Goal: Task Accomplishment & Management: Complete application form

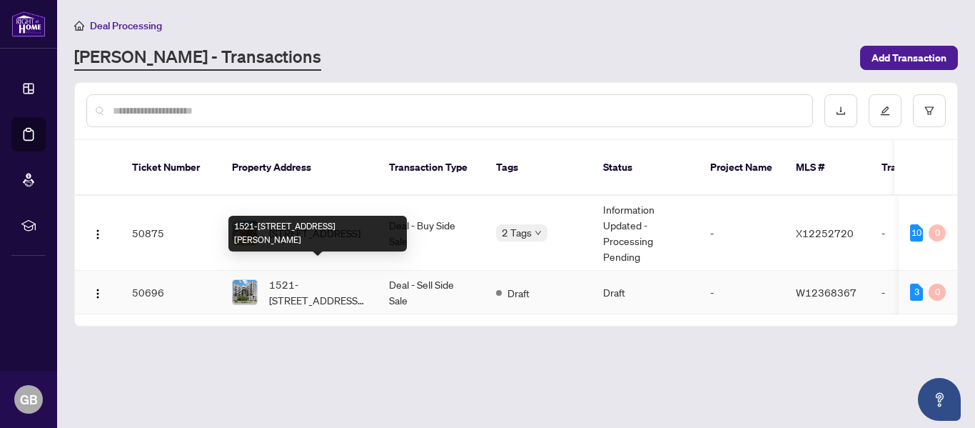
click at [299, 276] on span "1521-[STREET_ADDRESS][PERSON_NAME]" at bounding box center [317, 291] width 97 height 31
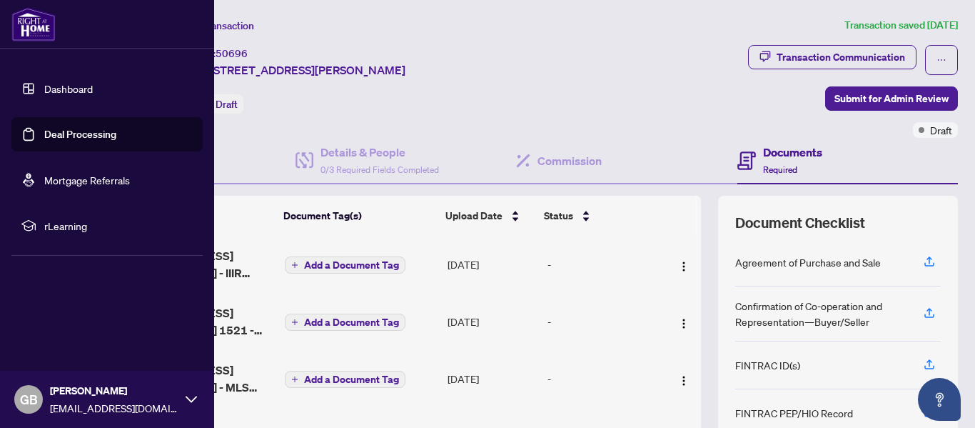
click at [63, 131] on link "Deal Processing" at bounding box center [80, 134] width 72 height 13
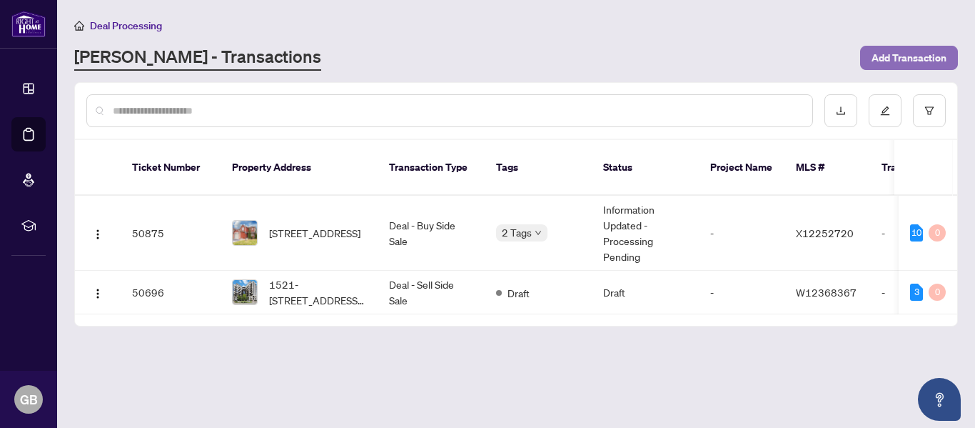
click at [899, 56] on span "Add Transaction" at bounding box center [909, 57] width 75 height 23
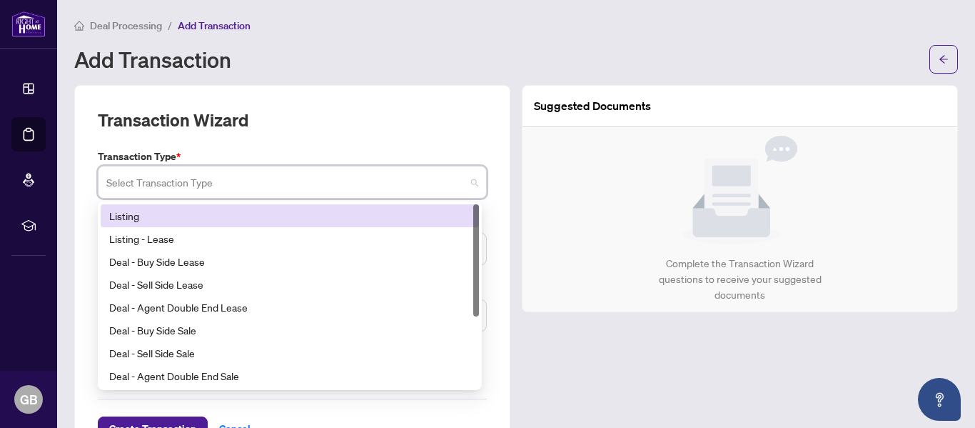
click at [374, 188] on input "search" at bounding box center [285, 183] width 359 height 31
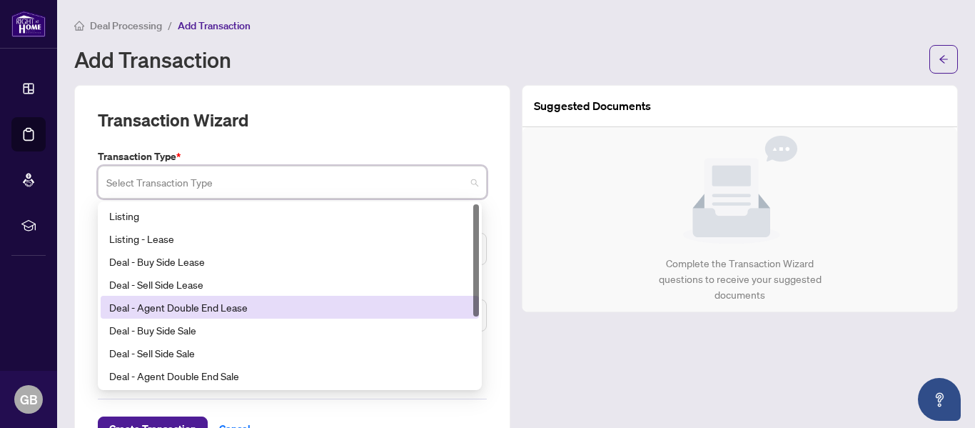
drag, startPoint x: 476, startPoint y: 246, endPoint x: 473, endPoint y: 200, distance: 45.8
click at [473, 201] on div "16 17 18 Listing Listing - Lease Deal - Buy Side Lease Deal - Sell Side Lease D…" at bounding box center [290, 295] width 384 height 188
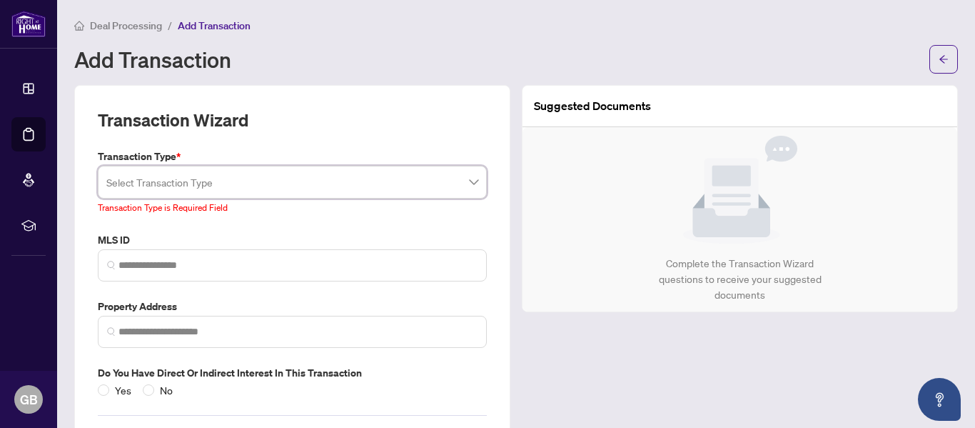
click at [453, 21] on div "Deal Processing / Add Transaction" at bounding box center [516, 25] width 884 height 16
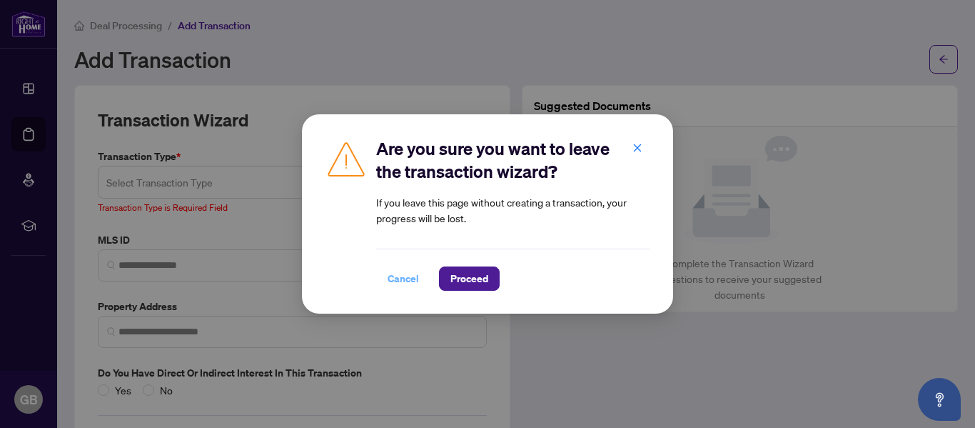
click at [405, 278] on span "Cancel" at bounding box center [403, 278] width 31 height 23
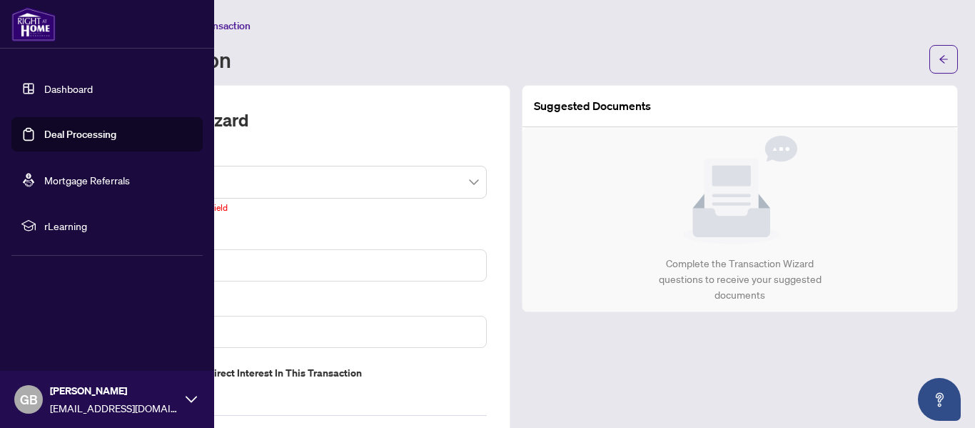
click at [52, 135] on link "Deal Processing" at bounding box center [80, 134] width 72 height 13
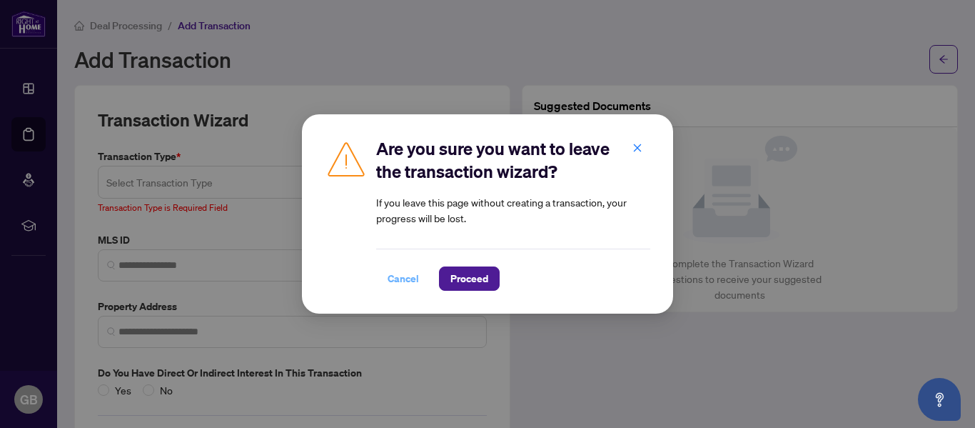
click at [408, 279] on span "Cancel" at bounding box center [403, 278] width 31 height 23
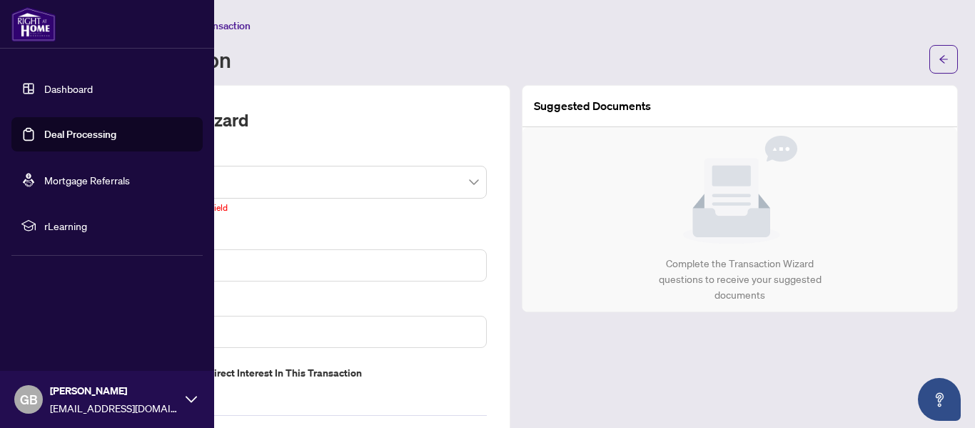
click at [65, 84] on link "Dashboard" at bounding box center [68, 88] width 49 height 13
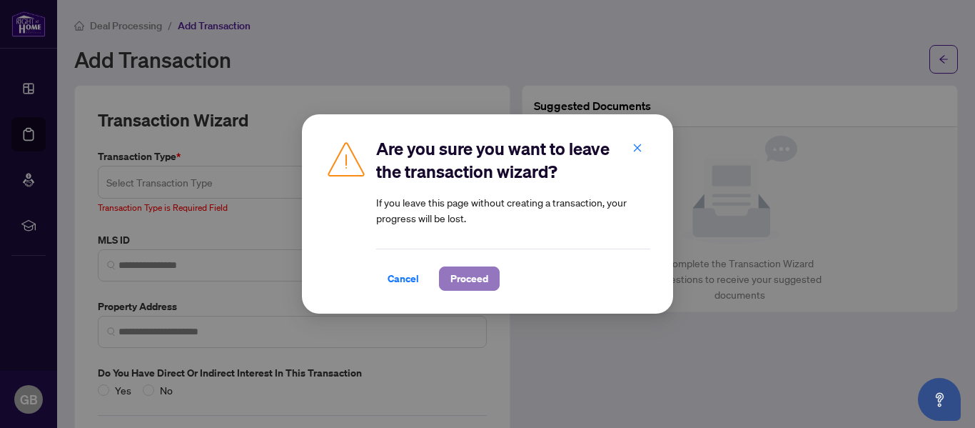
click at [457, 277] on span "Proceed" at bounding box center [469, 278] width 38 height 23
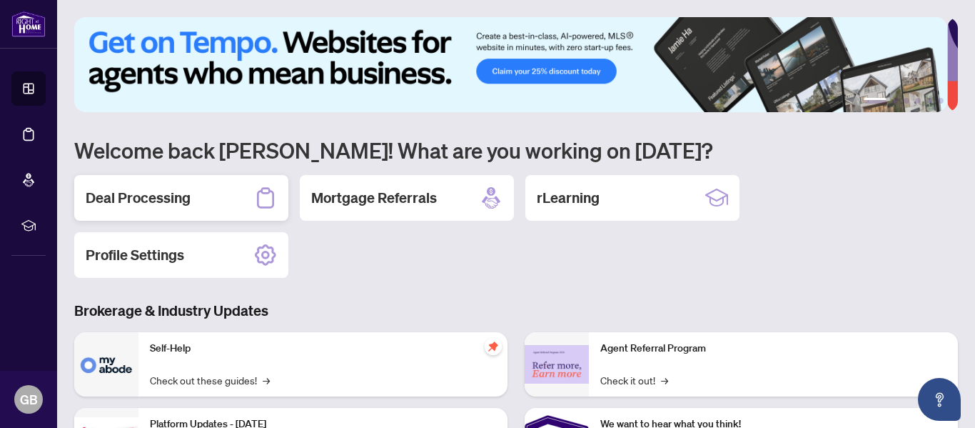
click at [151, 191] on h2 "Deal Processing" at bounding box center [138, 198] width 105 height 20
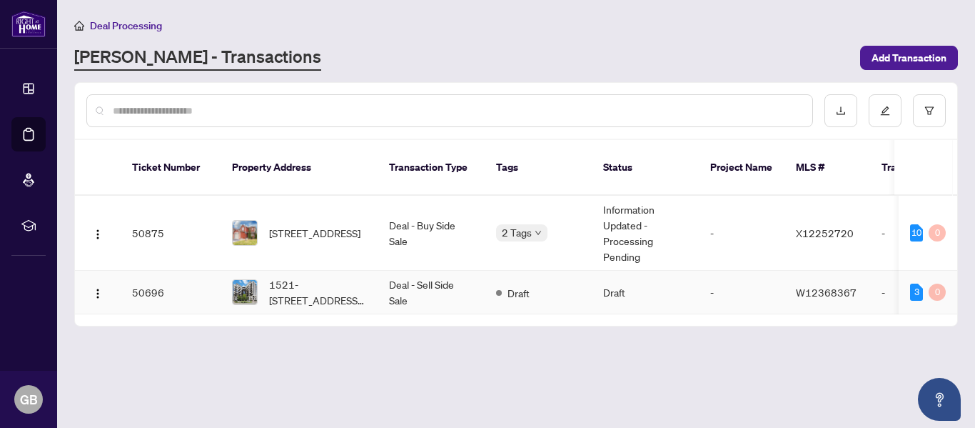
drag, startPoint x: 196, startPoint y: 273, endPoint x: 455, endPoint y: 280, distance: 259.2
click at [455, 280] on td "Deal - Sell Side Sale" at bounding box center [431, 293] width 107 height 44
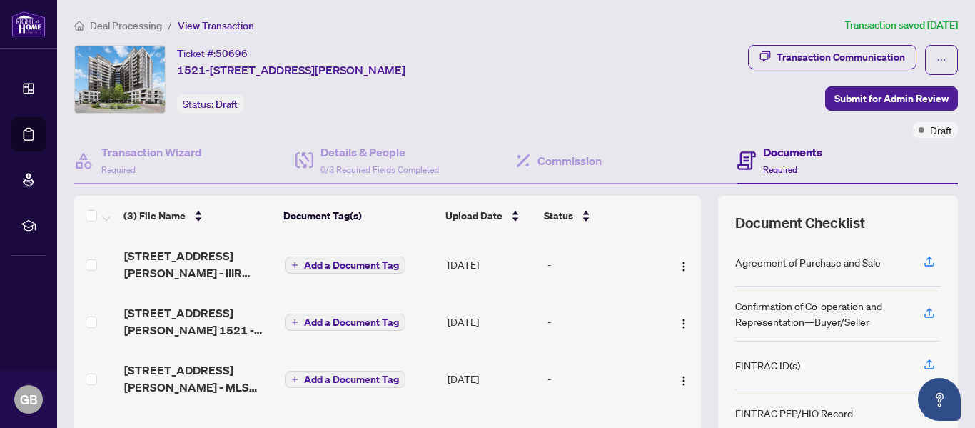
click at [223, 24] on span "View Transaction" at bounding box center [216, 25] width 76 height 13
click at [132, 29] on span "Deal Processing" at bounding box center [126, 25] width 72 height 13
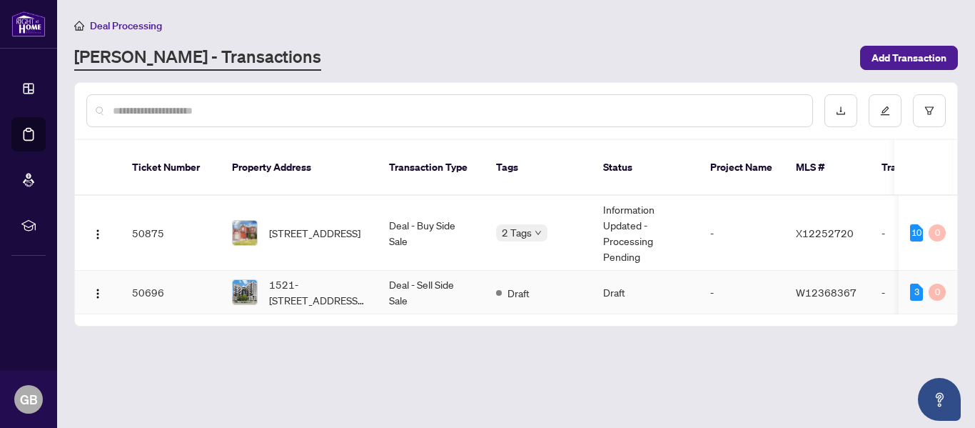
click at [424, 272] on td "Deal - Sell Side Sale" at bounding box center [431, 293] width 107 height 44
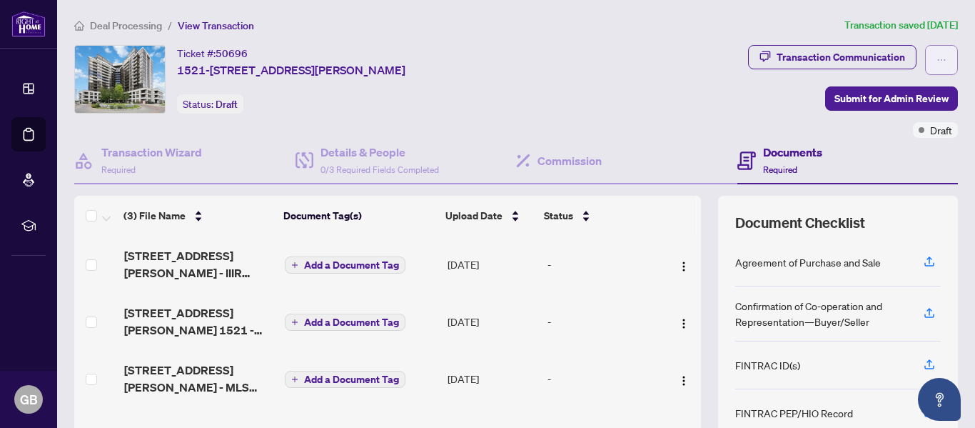
click at [936, 60] on icon "ellipsis" at bounding box center [941, 60] width 10 height 10
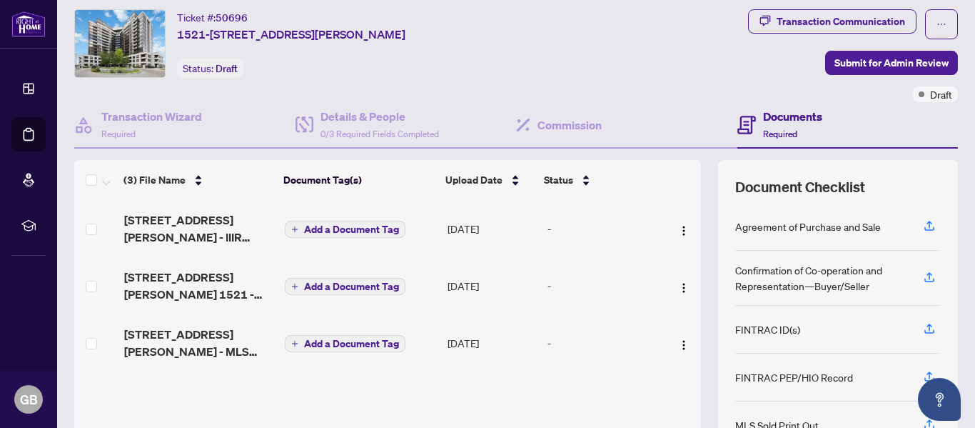
scroll to position [16, 0]
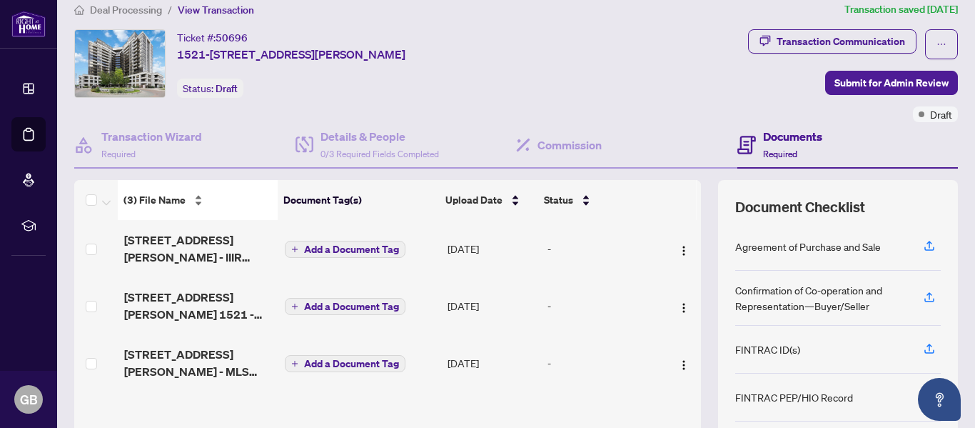
click at [198, 196] on div "(3) File Name" at bounding box center [197, 200] width 148 height 16
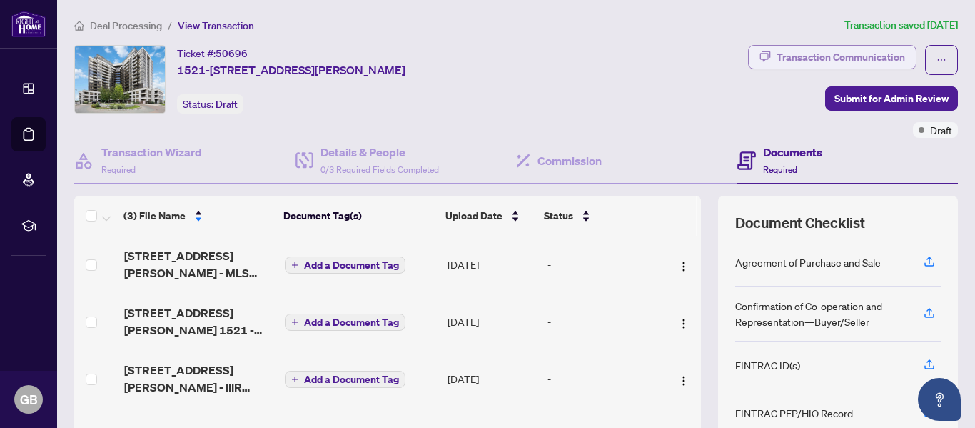
click at [859, 54] on div "Transaction Communication" at bounding box center [841, 57] width 128 height 23
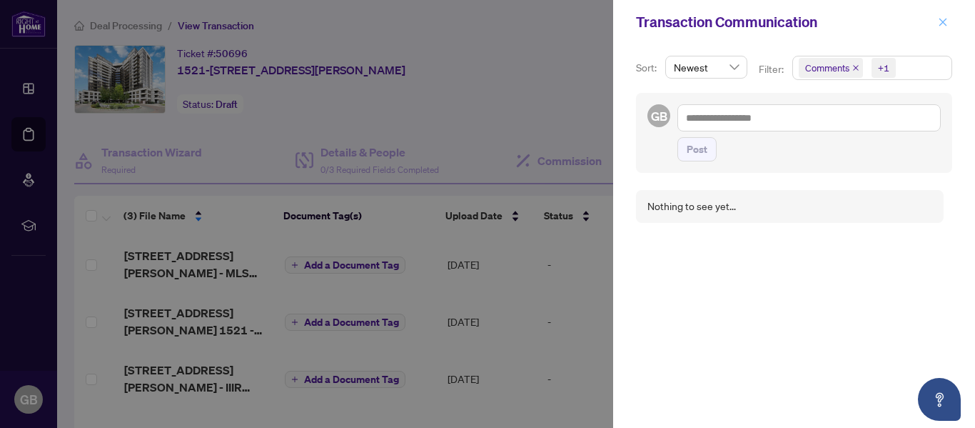
click at [936, 24] on button "button" at bounding box center [943, 22] width 19 height 17
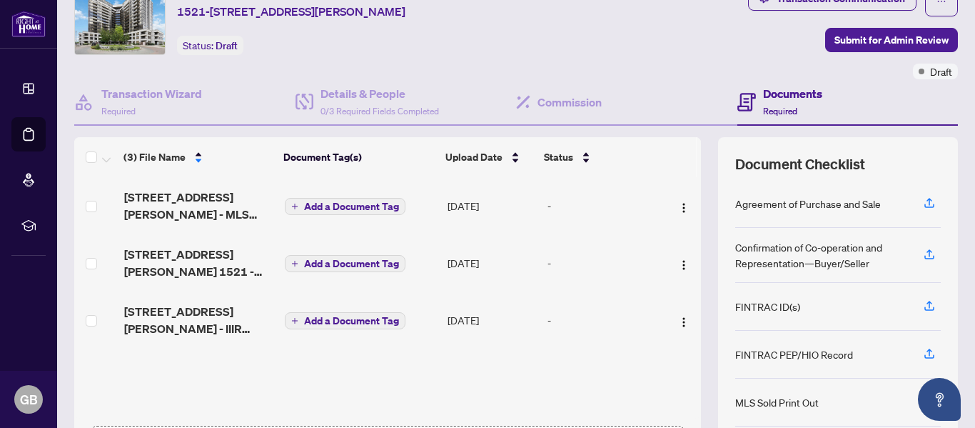
scroll to position [46, 0]
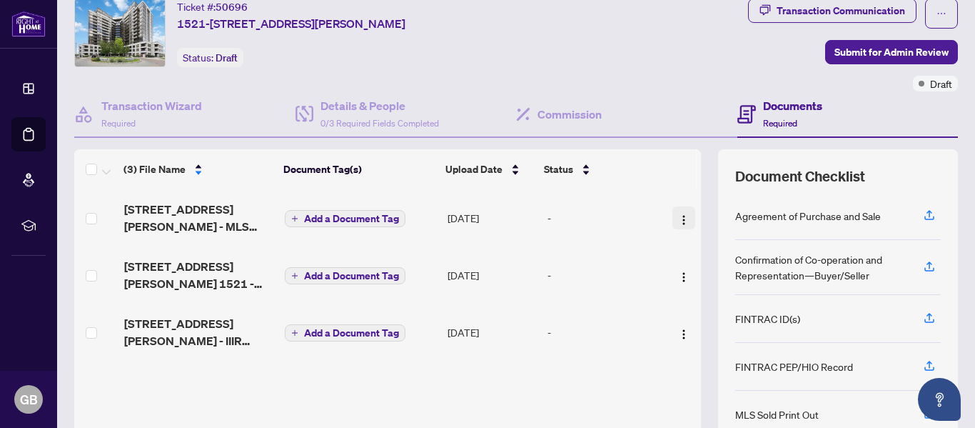
click at [678, 217] on img "button" at bounding box center [683, 219] width 11 height 11
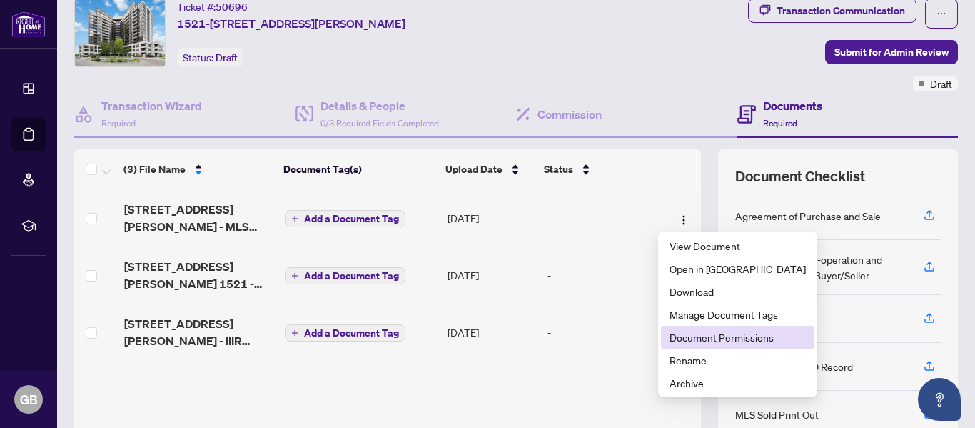
click at [707, 341] on span "Document Permissions" at bounding box center [738, 337] width 136 height 16
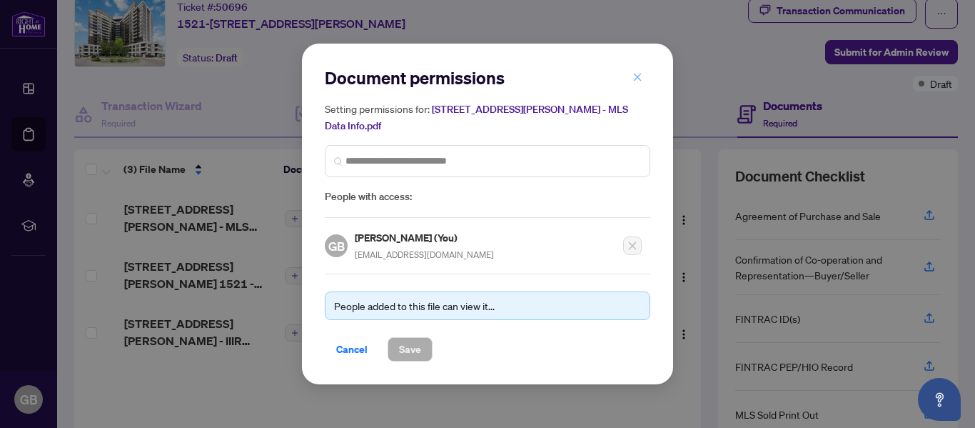
click at [642, 89] on button "button" at bounding box center [637, 77] width 29 height 24
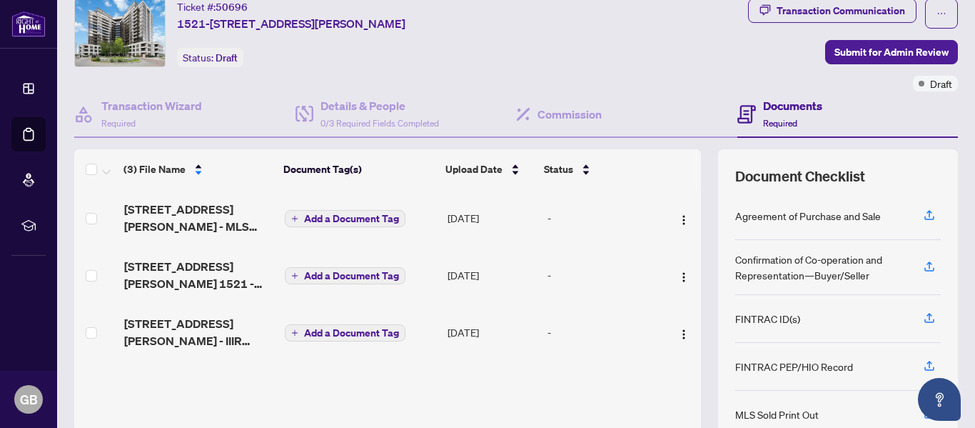
scroll to position [0, 0]
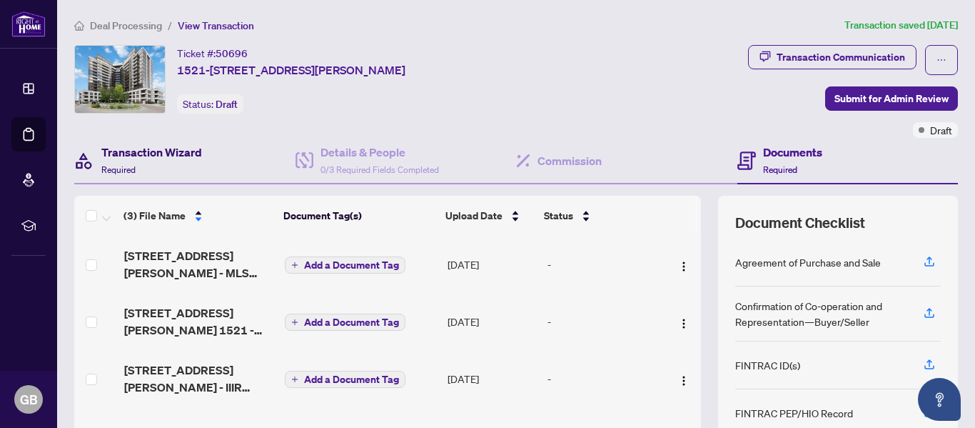
click at [169, 148] on h4 "Transaction Wizard" at bounding box center [151, 151] width 101 height 17
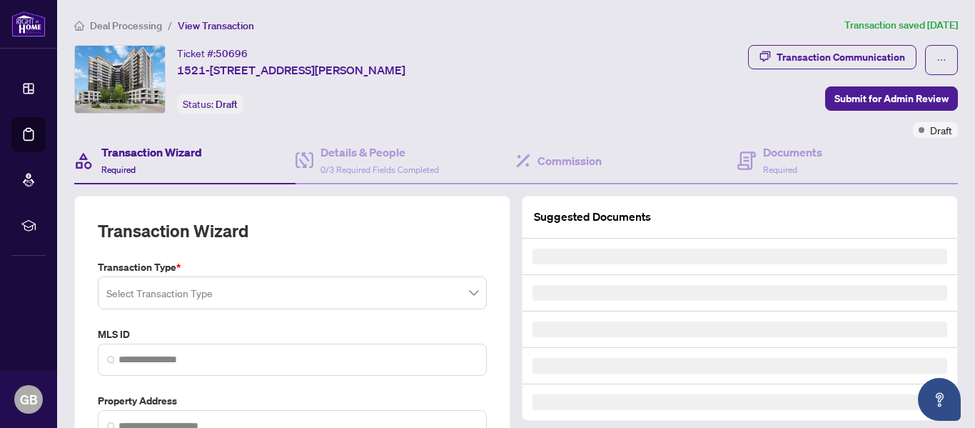
type input "*********"
type input "**********"
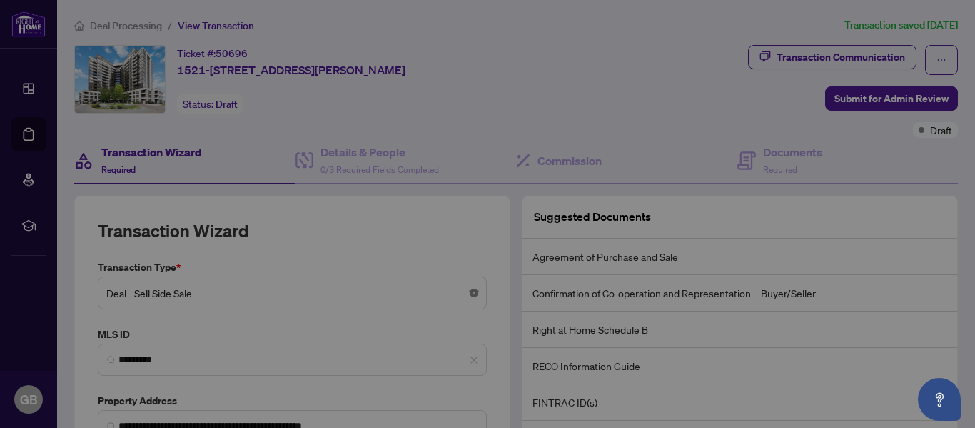
click at [470, 288] on body "**********" at bounding box center [487, 214] width 975 height 428
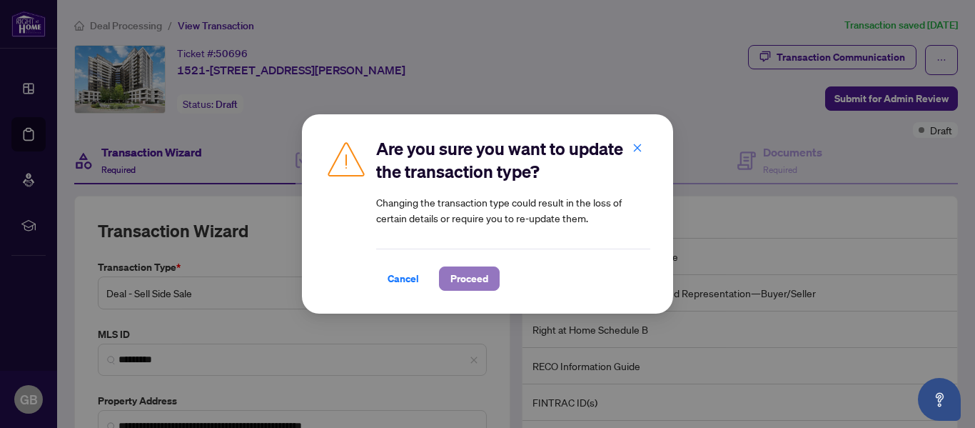
click at [453, 273] on span "Proceed" at bounding box center [469, 278] width 38 height 23
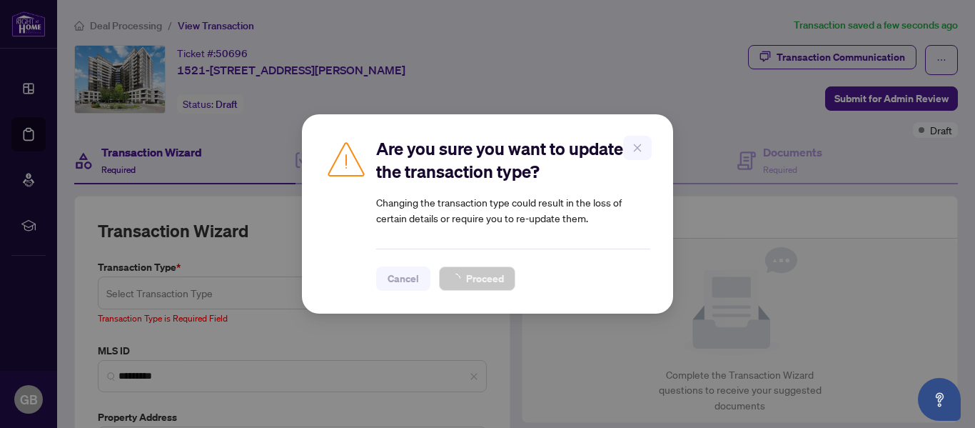
click at [246, 288] on div "Are you sure you want to update the transaction type? Changing the transaction …" at bounding box center [487, 214] width 975 height 428
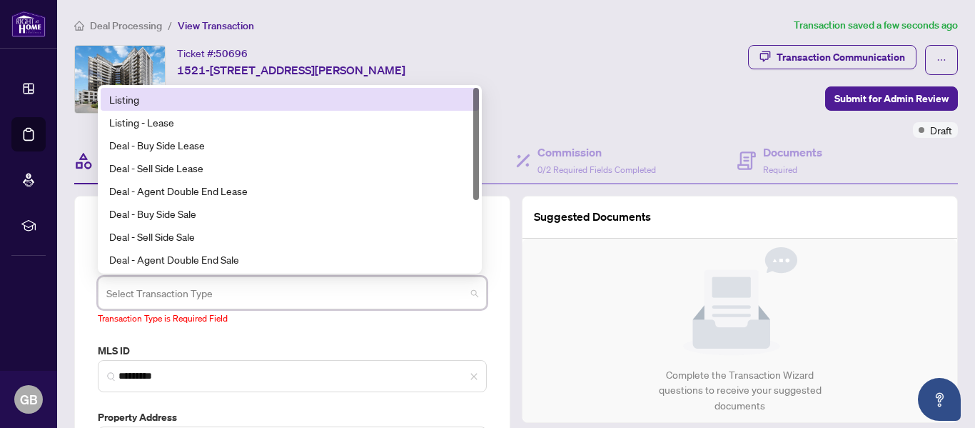
click at [470, 293] on span at bounding box center [292, 292] width 372 height 27
click at [146, 94] on div "Listing" at bounding box center [289, 99] width 361 height 16
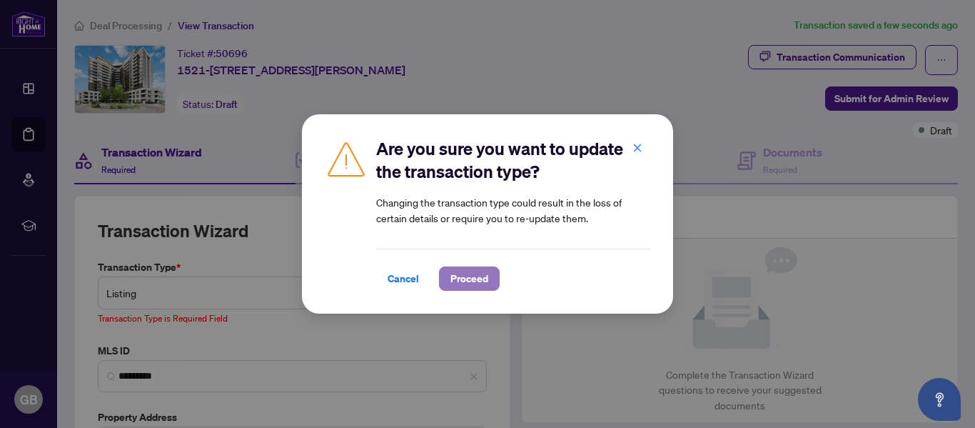
click at [468, 282] on span "Proceed" at bounding box center [469, 278] width 38 height 23
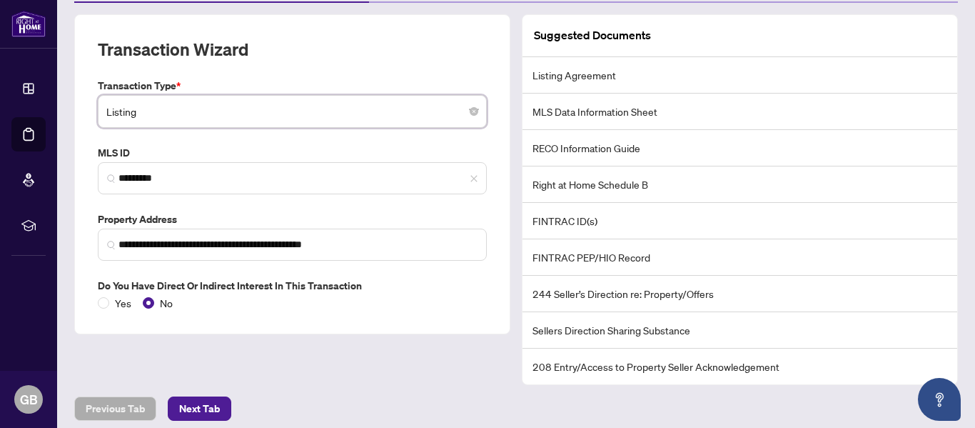
scroll to position [191, 0]
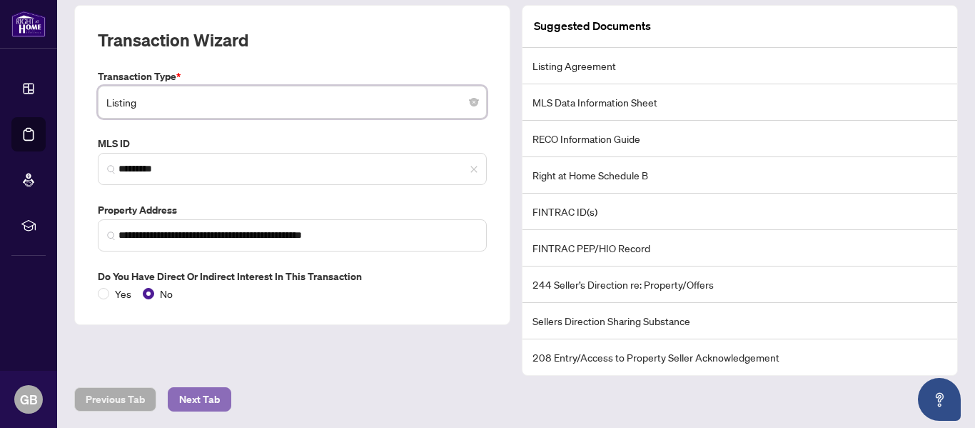
click at [174, 395] on button "Next Tab" at bounding box center [200, 399] width 64 height 24
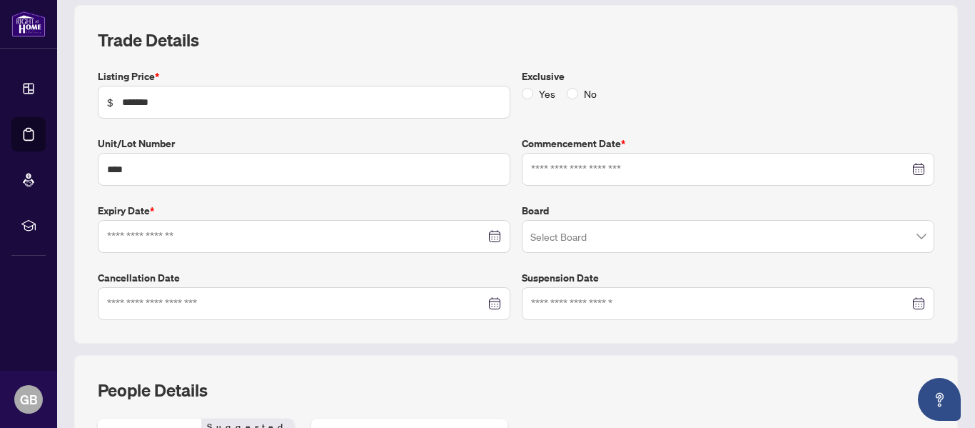
type input "**********"
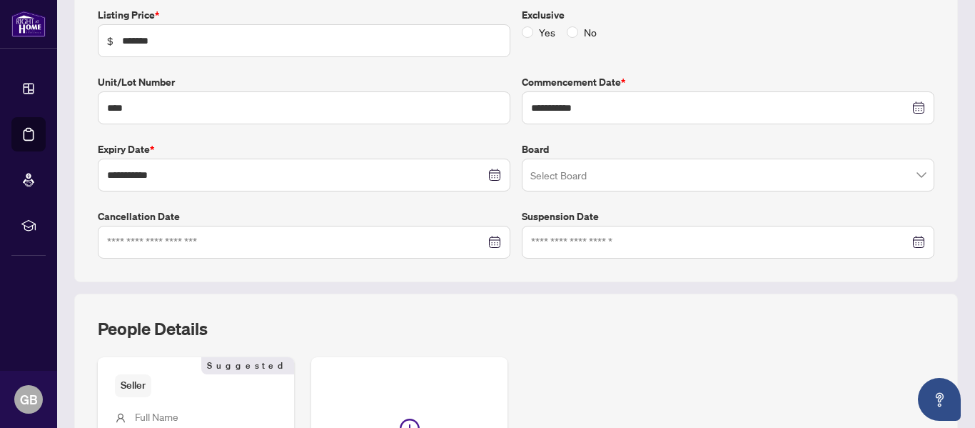
scroll to position [244, 0]
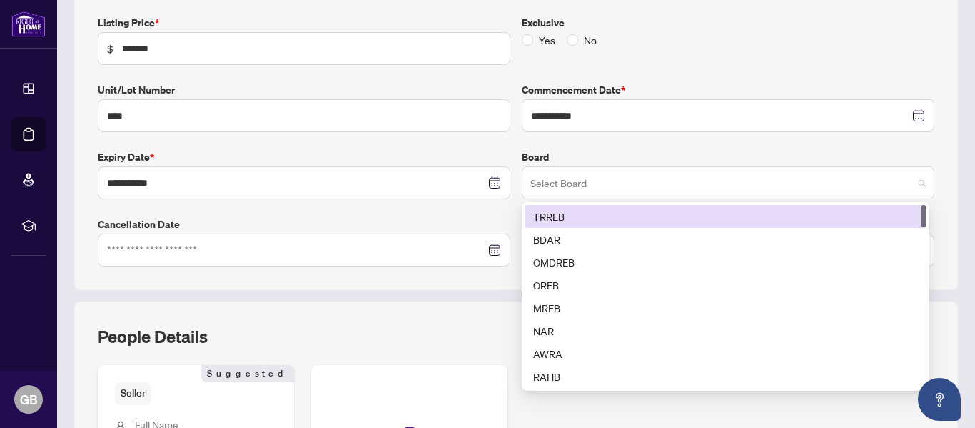
click at [911, 181] on span at bounding box center [727, 182] width 395 height 27
click at [651, 218] on div "TRREB" at bounding box center [725, 216] width 385 height 16
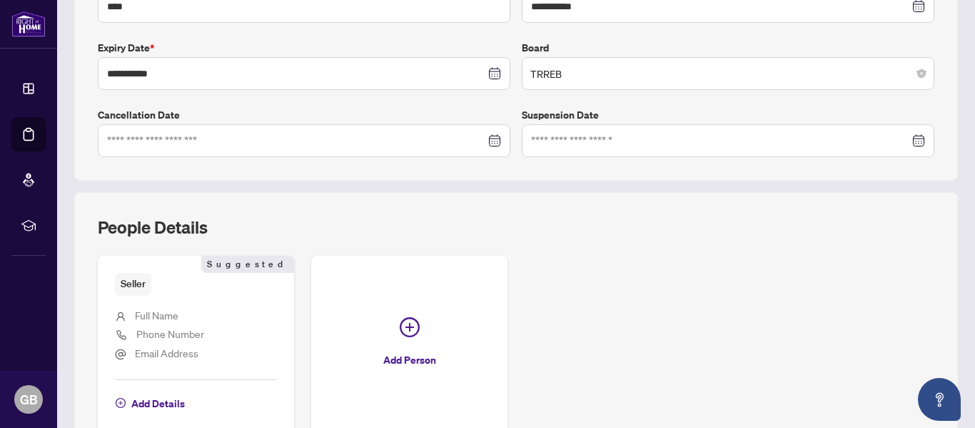
scroll to position [434, 0]
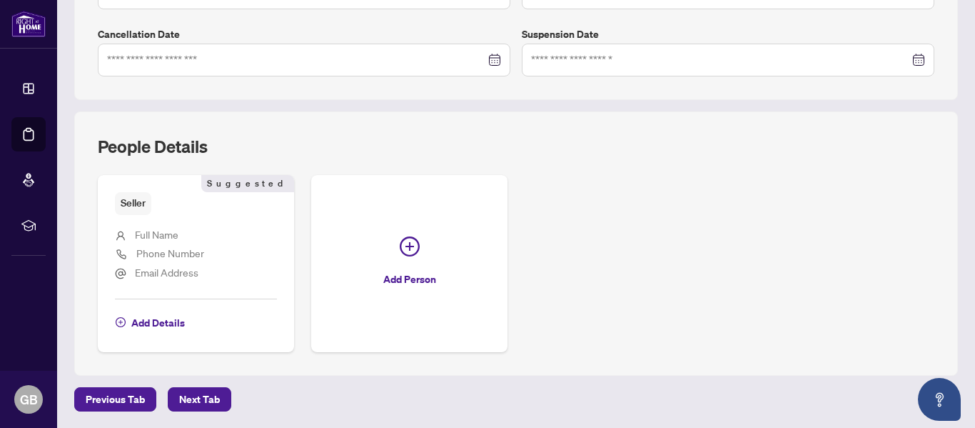
drag, startPoint x: 202, startPoint y: 390, endPoint x: 223, endPoint y: 241, distance: 151.4
click at [147, 319] on span "Add Details" at bounding box center [158, 322] width 54 height 23
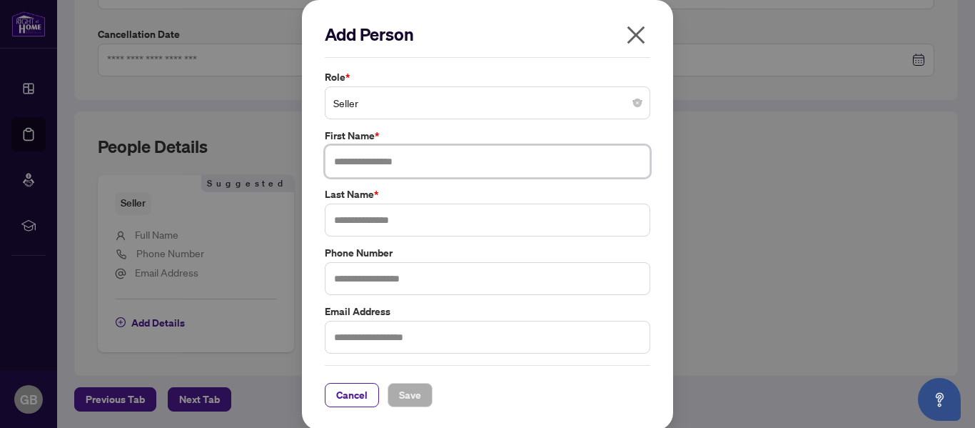
click at [378, 165] on input "text" at bounding box center [487, 161] width 325 height 33
type input "*********"
click at [360, 224] on input "text" at bounding box center [487, 219] width 325 height 33
type input "**********"
click at [384, 279] on input "text" at bounding box center [487, 278] width 325 height 33
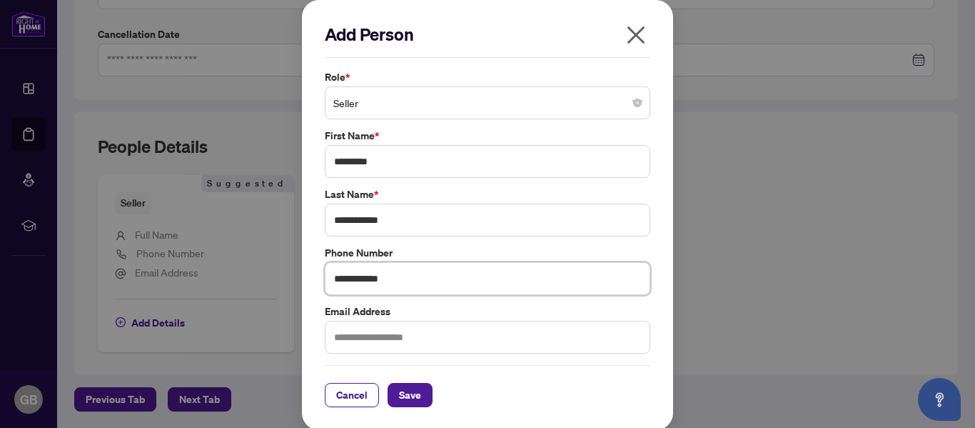
type input "**********"
click at [376, 330] on input "text" at bounding box center [487, 336] width 325 height 33
type input "**********"
click at [408, 398] on span "Save" at bounding box center [410, 394] width 22 height 23
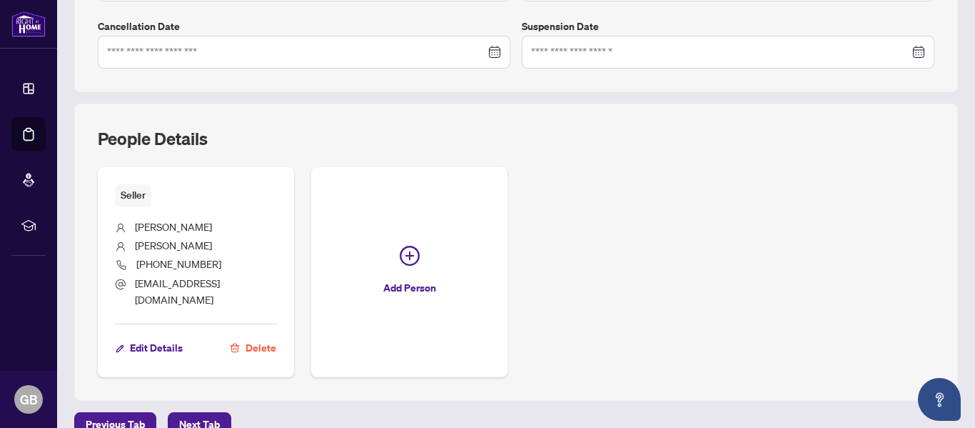
scroll to position [453, 0]
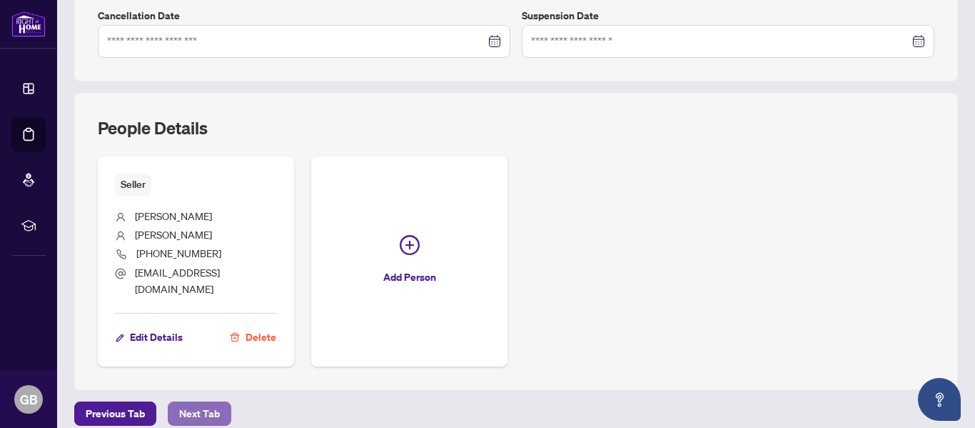
click at [186, 402] on span "Next Tab" at bounding box center [199, 413] width 41 height 23
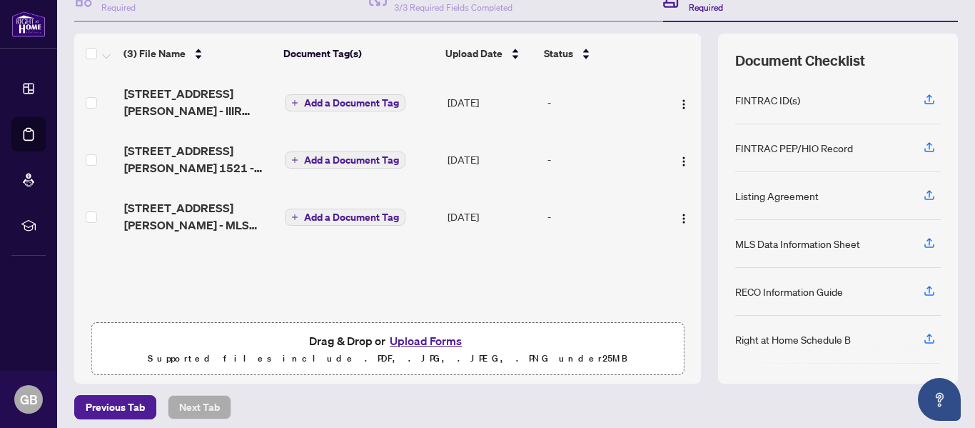
scroll to position [163, 0]
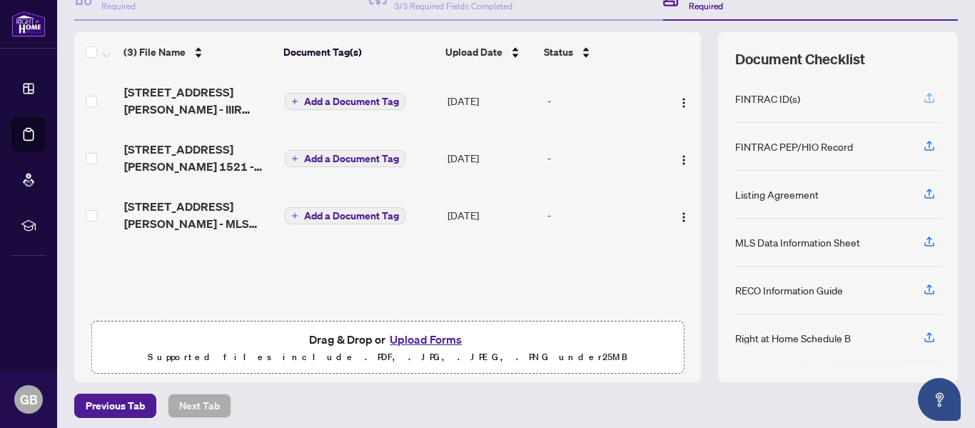
click at [923, 96] on icon "button" at bounding box center [929, 97] width 13 height 13
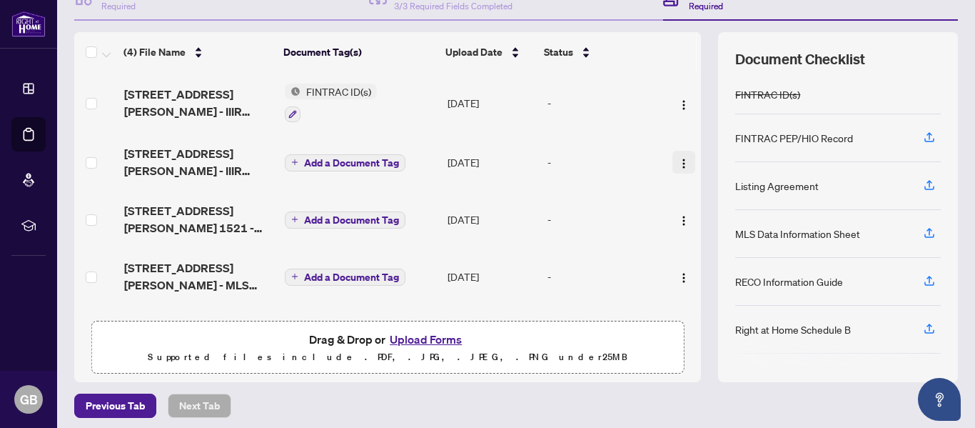
click at [678, 159] on img "button" at bounding box center [683, 163] width 11 height 11
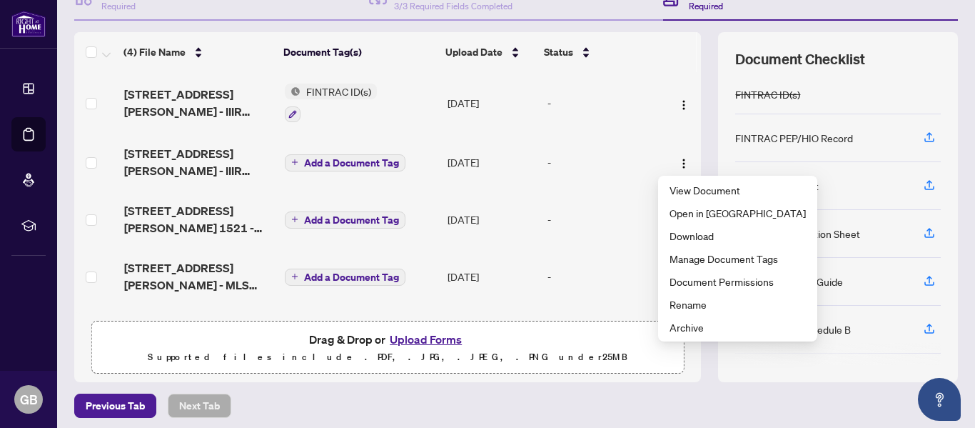
click at [627, 155] on div "-" at bounding box center [603, 162] width 113 height 16
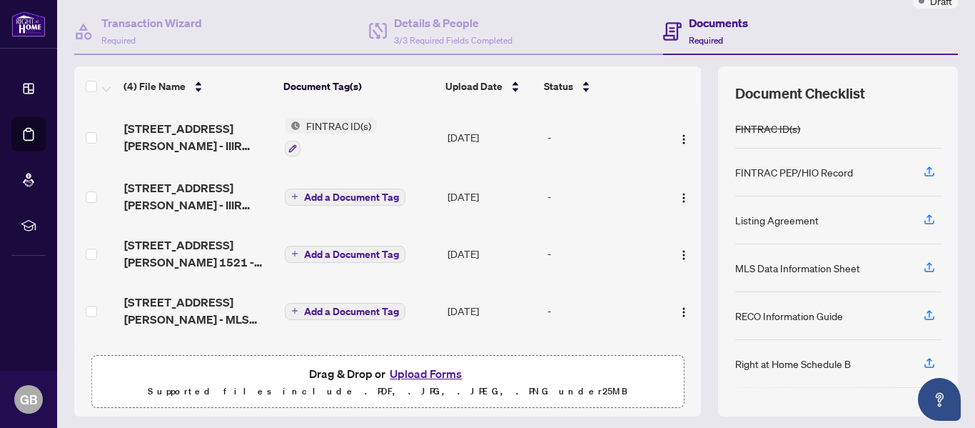
scroll to position [140, 0]
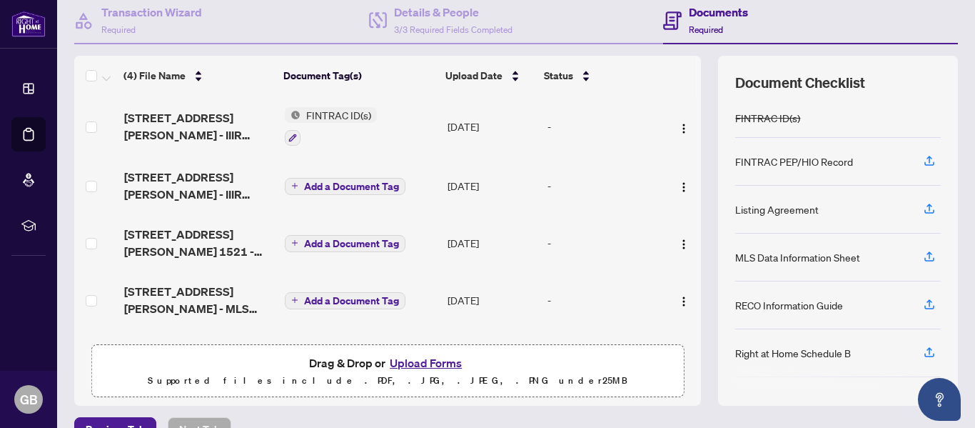
click at [304, 181] on span "Add a Document Tag" at bounding box center [351, 186] width 95 height 10
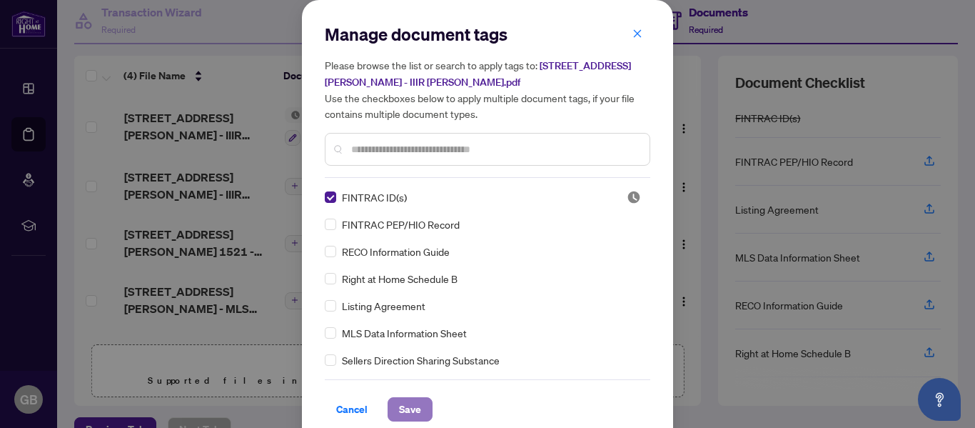
click at [405, 411] on span "Save" at bounding box center [410, 409] width 22 height 23
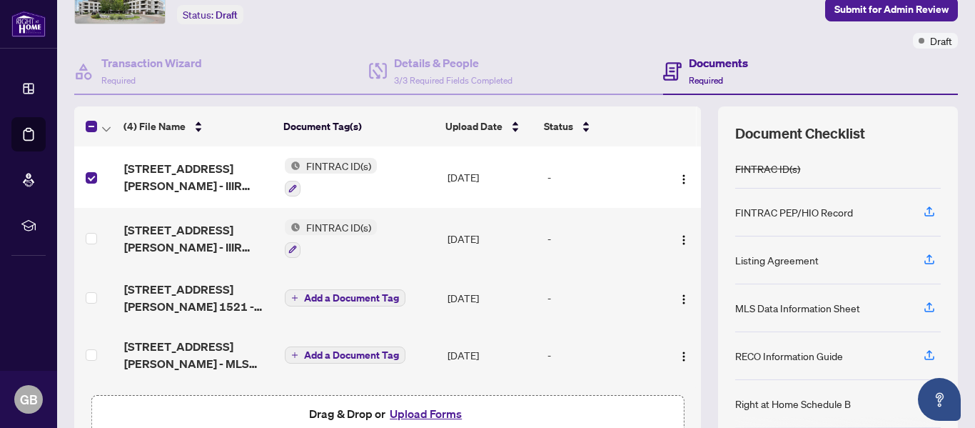
scroll to position [76, 0]
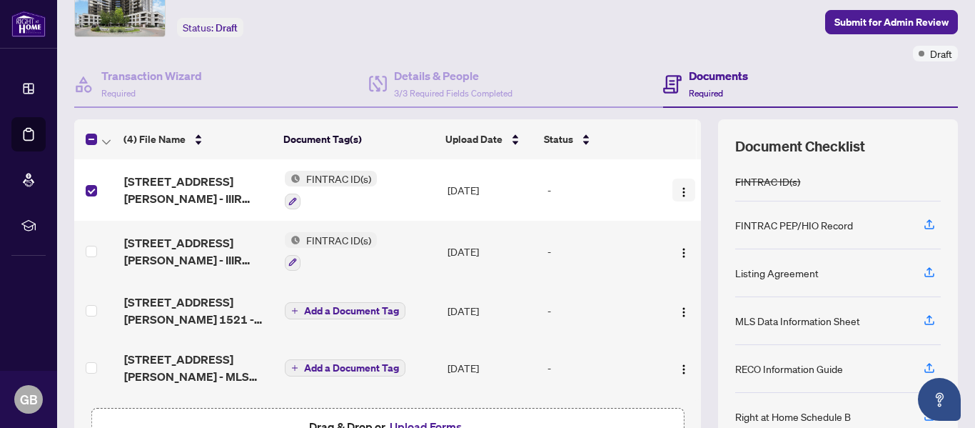
click at [678, 186] on img "button" at bounding box center [683, 191] width 11 height 11
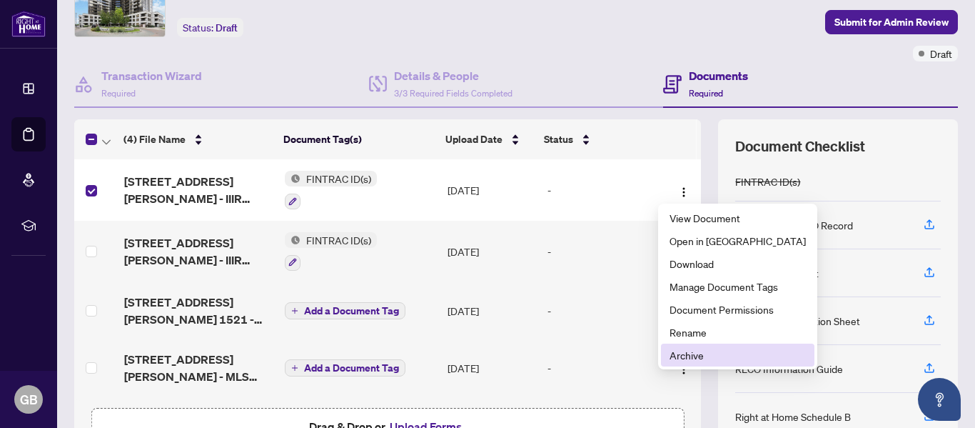
click at [685, 350] on span "Archive" at bounding box center [738, 355] width 136 height 16
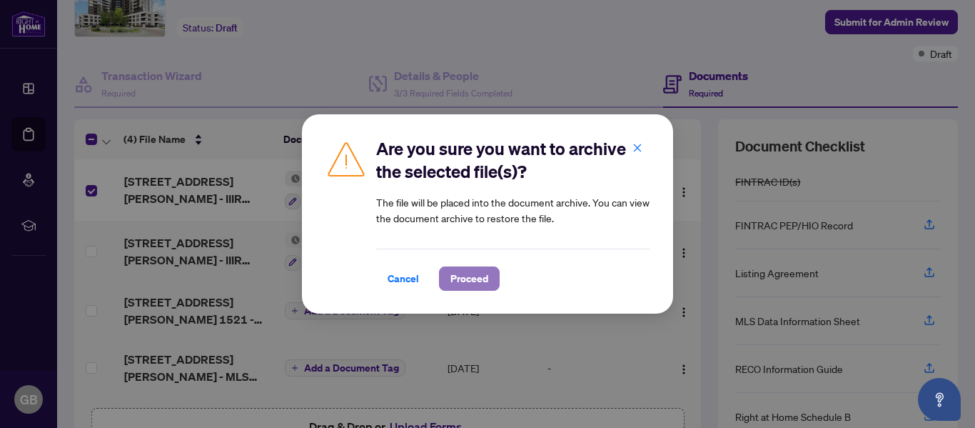
click at [463, 276] on span "Proceed" at bounding box center [469, 278] width 38 height 23
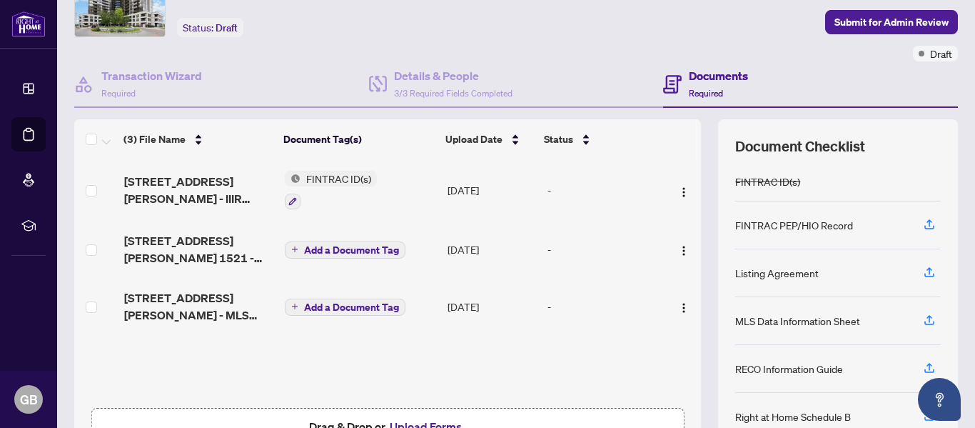
click at [306, 247] on span "Add a Document Tag" at bounding box center [351, 250] width 95 height 10
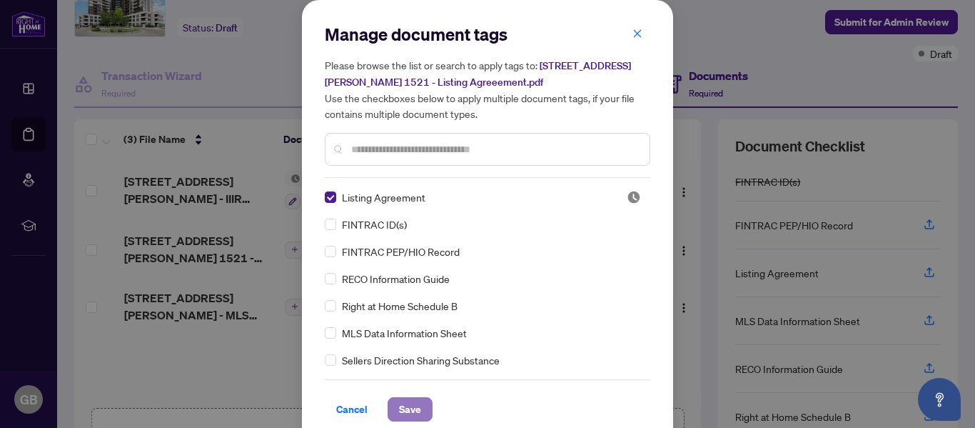
click at [400, 403] on span "Save" at bounding box center [410, 409] width 22 height 23
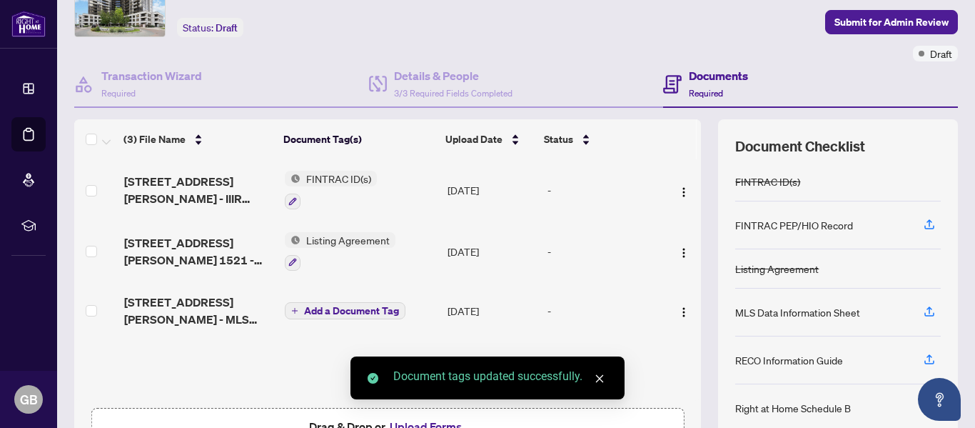
click at [330, 305] on span "Add a Document Tag" at bounding box center [351, 310] width 95 height 10
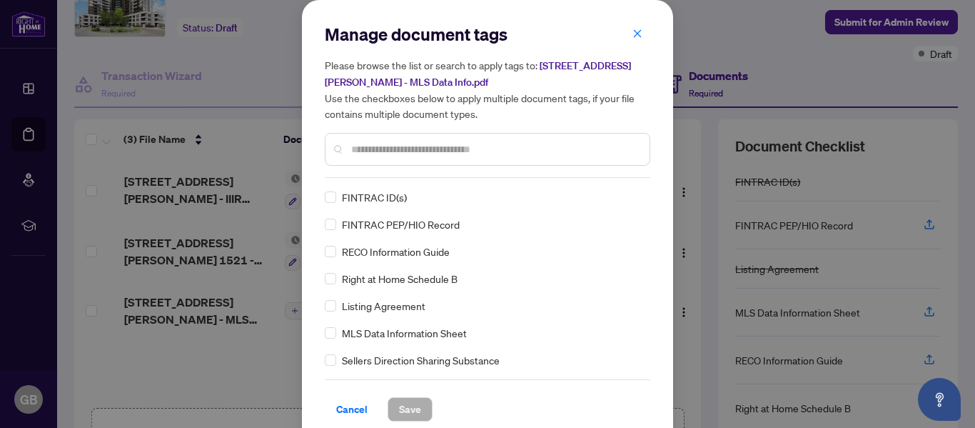
click at [378, 166] on div "Manage document tags Please browse the list or search to apply tags to: [STREET…" at bounding box center [487, 100] width 325 height 155
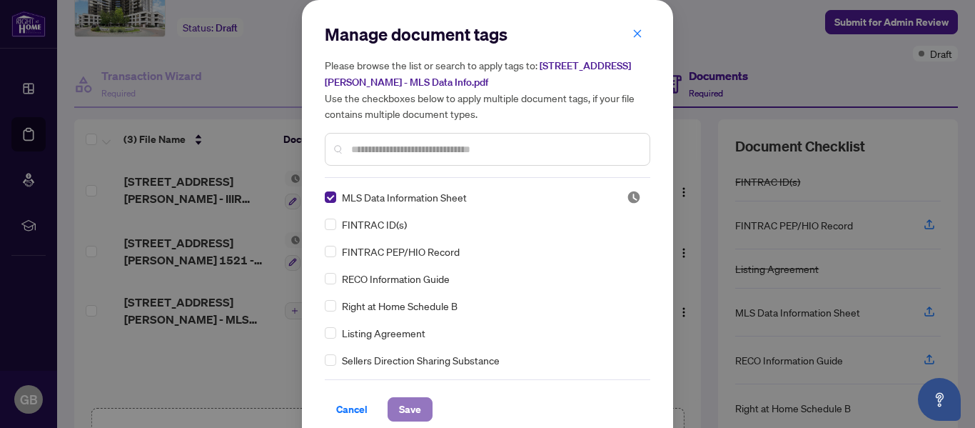
click at [399, 405] on span "Save" at bounding box center [410, 409] width 22 height 23
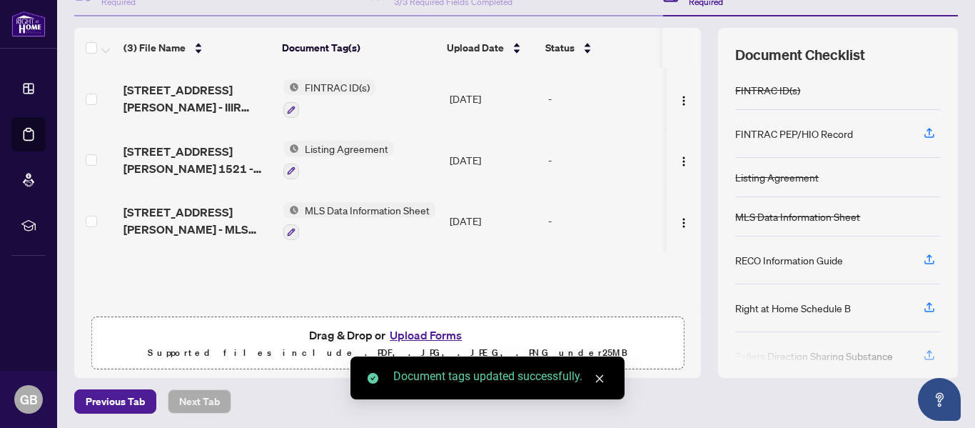
scroll to position [170, 0]
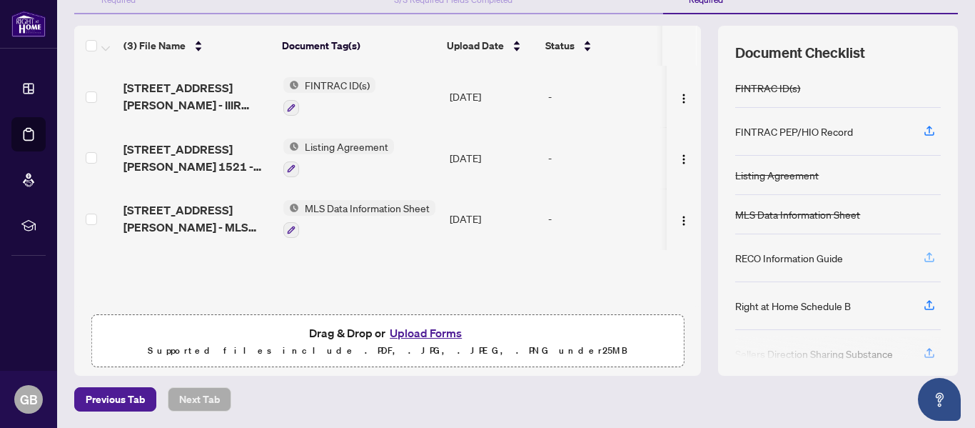
click at [923, 253] on icon "button" at bounding box center [929, 257] width 13 height 13
click at [923, 305] on icon "button" at bounding box center [929, 304] width 13 height 13
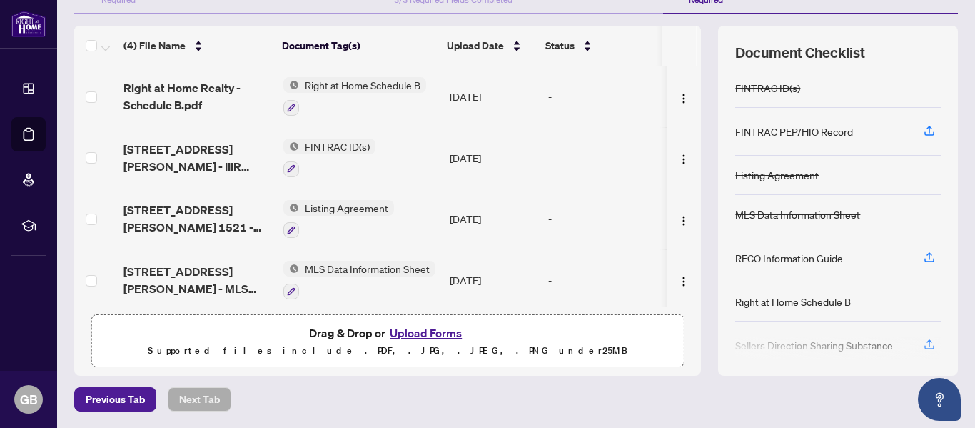
click at [333, 83] on span "Right at Home Schedule B" at bounding box center [362, 85] width 127 height 16
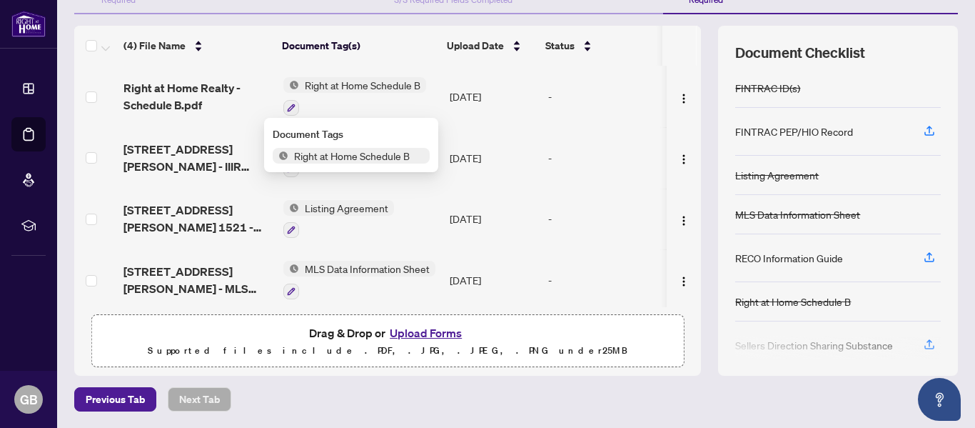
click at [313, 81] on span "Right at Home Schedule B" at bounding box center [362, 85] width 127 height 16
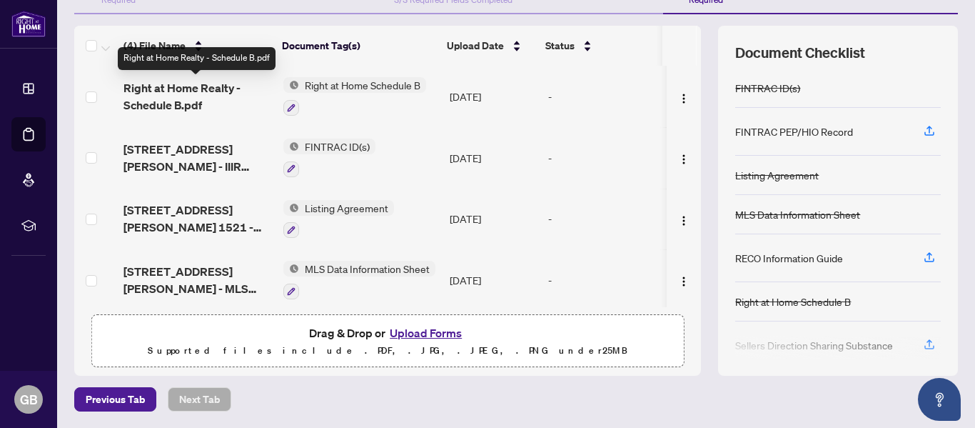
click at [141, 85] on span "Right at Home Realty - Schedule B.pdf" at bounding box center [197, 96] width 148 height 34
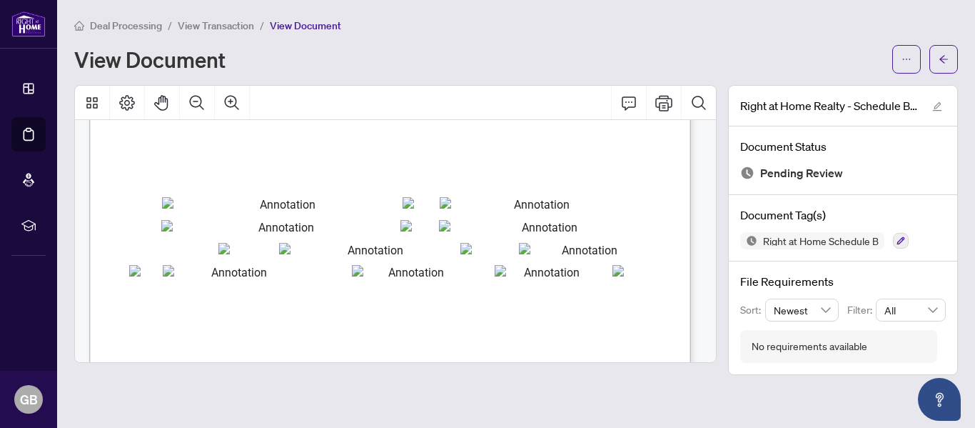
scroll to position [40, 0]
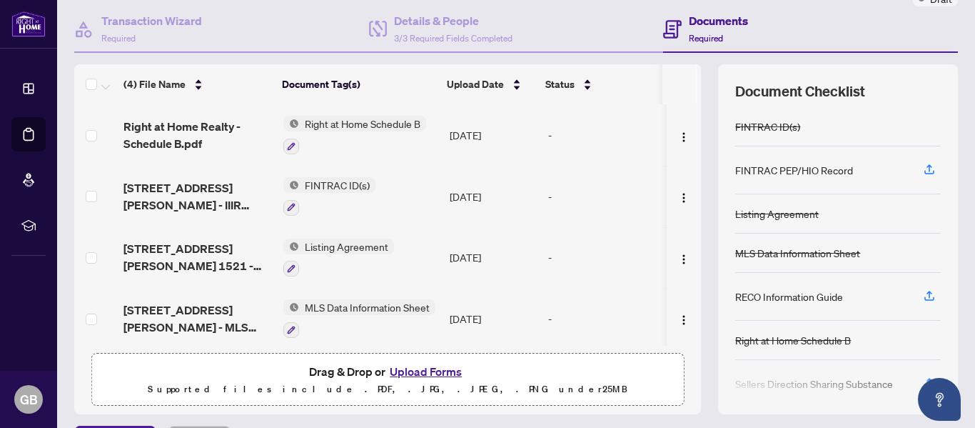
scroll to position [170, 0]
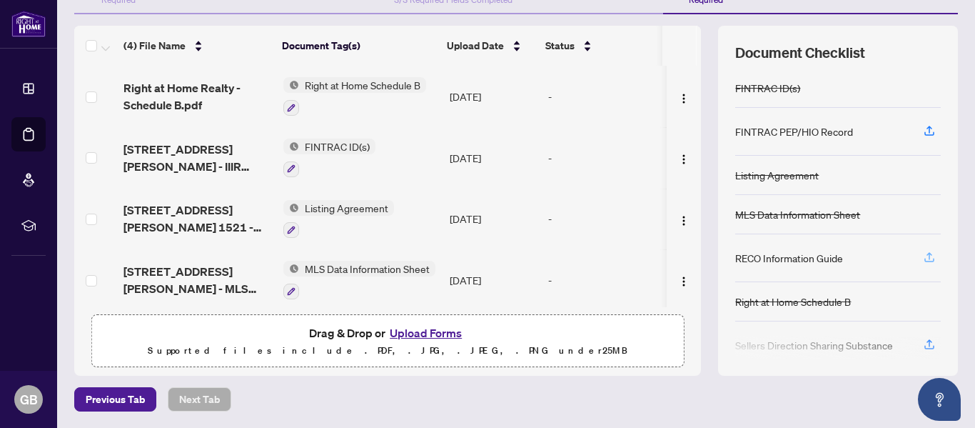
click at [918, 253] on button "button" at bounding box center [929, 258] width 23 height 24
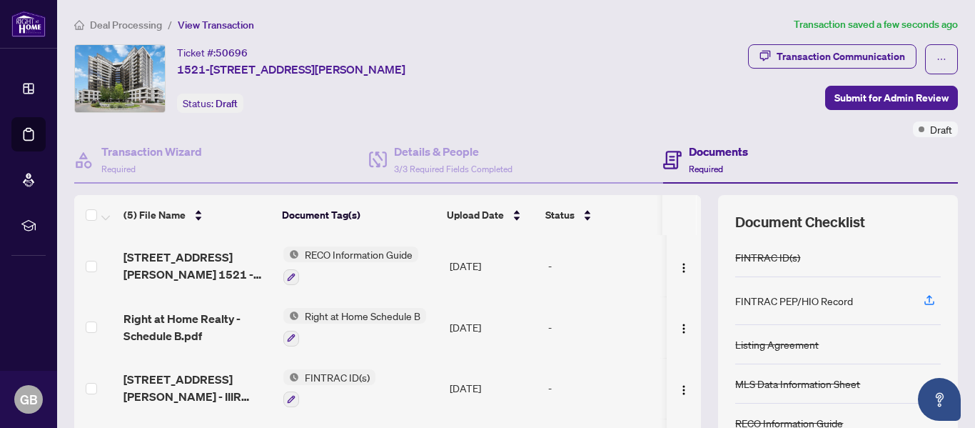
scroll to position [0, 0]
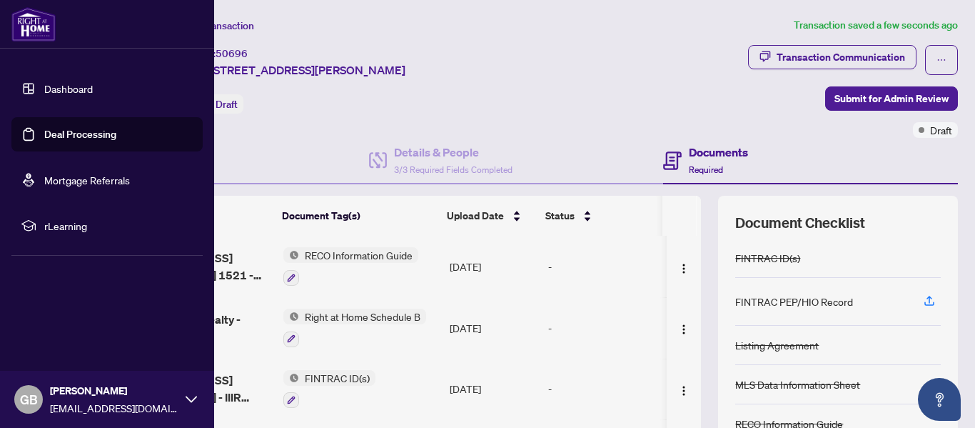
click at [44, 130] on link "Deal Processing" at bounding box center [80, 134] width 72 height 13
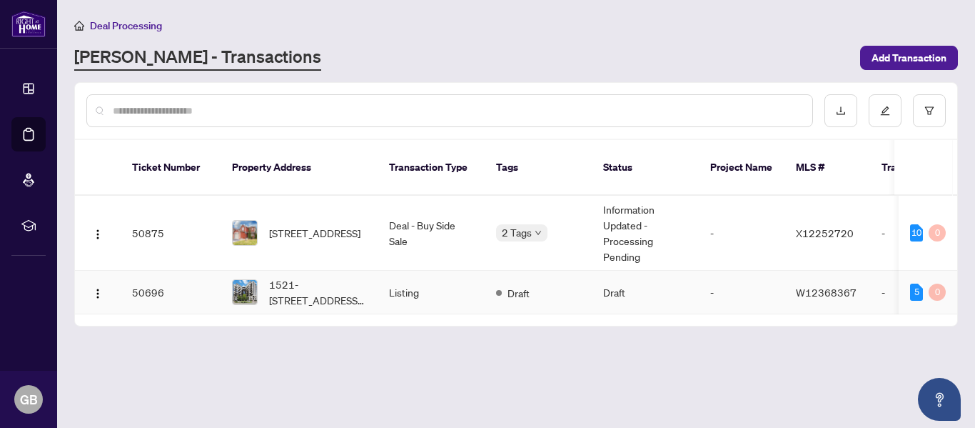
click at [155, 274] on td "50696" at bounding box center [171, 293] width 100 height 44
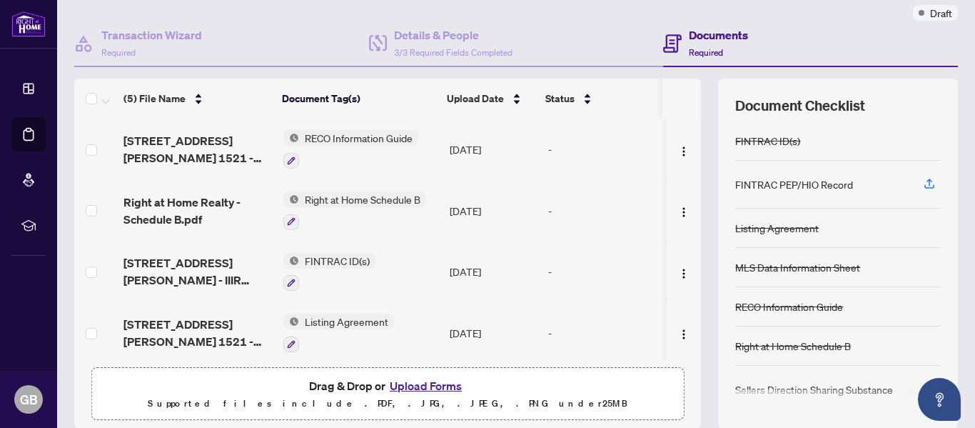
scroll to position [170, 0]
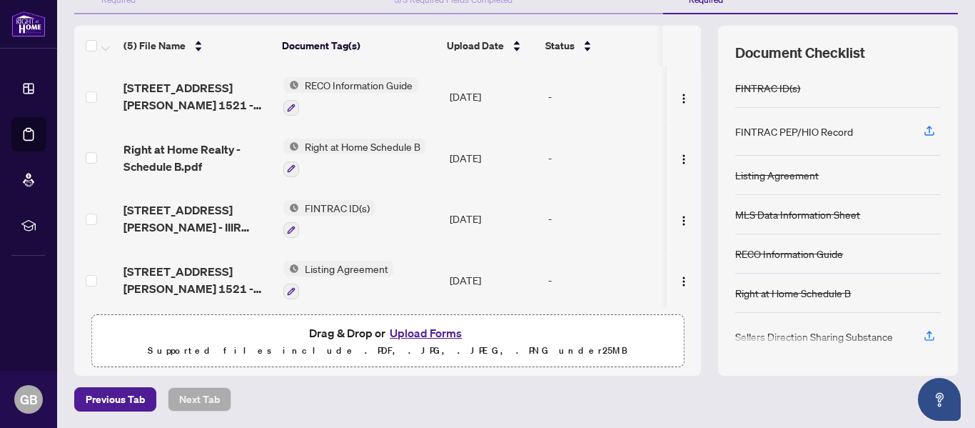
click at [867, 174] on div "Listing Agreement" at bounding box center [838, 175] width 206 height 39
click at [867, 128] on div "FINTRAC PEP/HIO Record" at bounding box center [838, 132] width 206 height 48
click at [839, 332] on div "Sellers Direction Sharing Substance" at bounding box center [814, 336] width 158 height 16
click at [836, 283] on div "Right at Home Schedule B" at bounding box center [838, 292] width 206 height 39
click at [837, 288] on div "Right at Home Schedule B" at bounding box center [793, 293] width 116 height 16
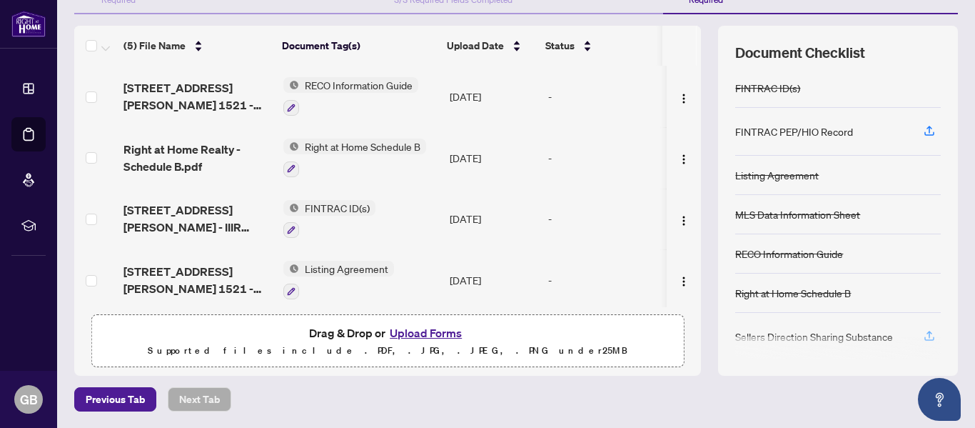
click at [923, 333] on icon "button" at bounding box center [929, 335] width 13 height 13
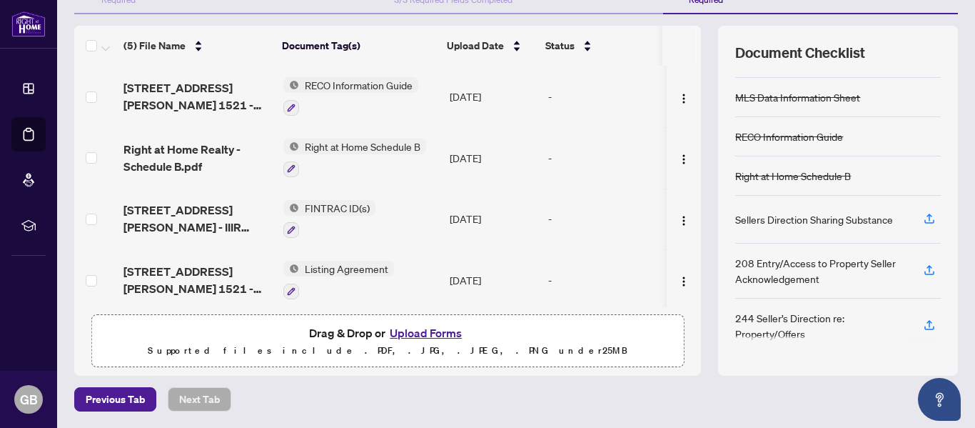
drag, startPoint x: 691, startPoint y: 161, endPoint x: 690, endPoint y: 212, distance: 51.4
click at [690, 212] on div "(5) File Name Document Tag(s) Upload Date Status [STREET_ADDRESS][PERSON_NAME] …" at bounding box center [516, 201] width 884 height 350
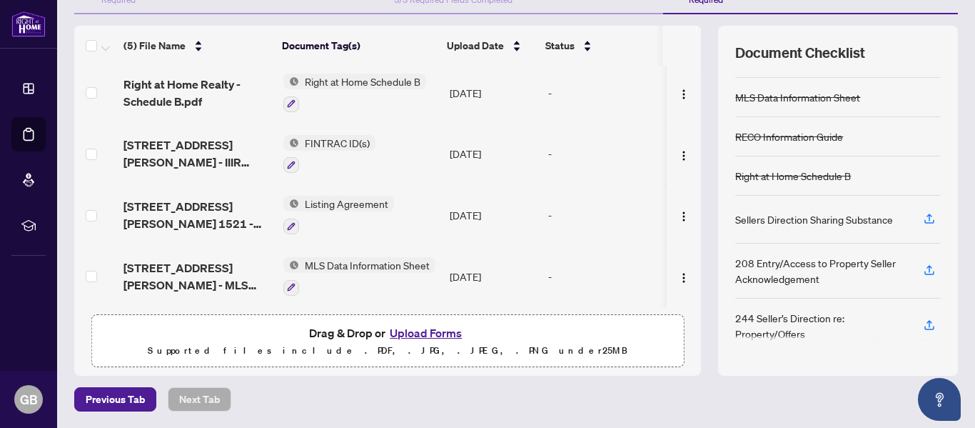
click at [350, 75] on span "Right at Home Schedule B" at bounding box center [362, 82] width 127 height 16
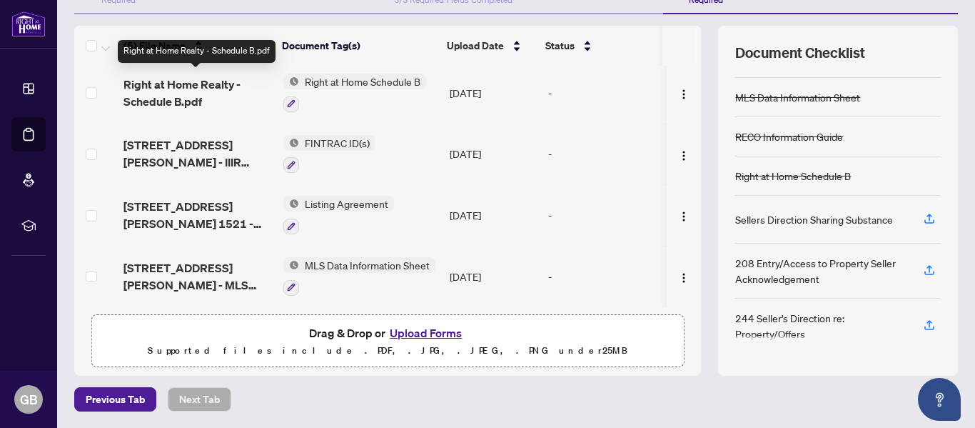
click at [193, 76] on span "Right at Home Realty - Schedule B.pdf" at bounding box center [197, 93] width 148 height 34
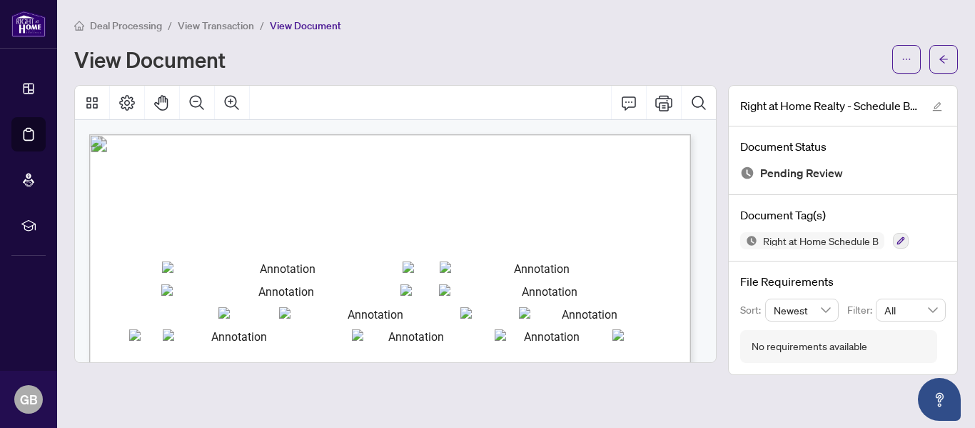
drag, startPoint x: 717, startPoint y: 161, endPoint x: 709, endPoint y: 188, distance: 29.1
click at [711, 223] on div at bounding box center [396, 230] width 654 height 290
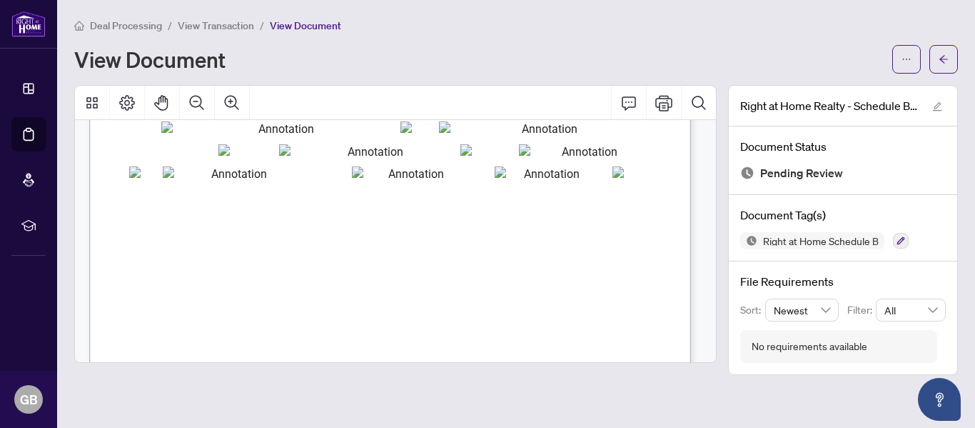
scroll to position [99, 0]
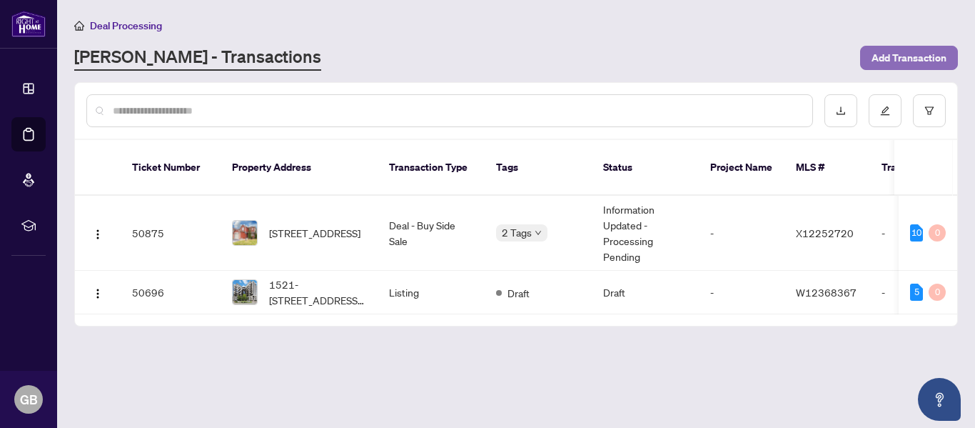
click at [916, 47] on span "Add Transaction" at bounding box center [909, 57] width 75 height 23
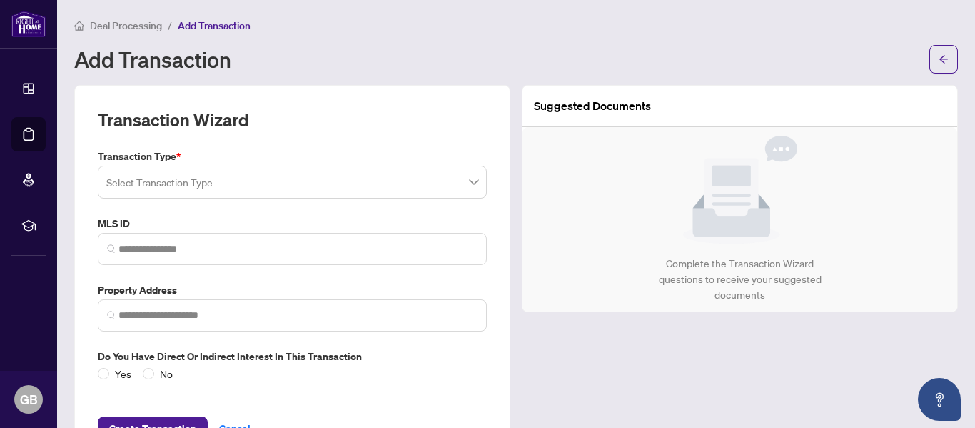
click at [461, 182] on span at bounding box center [292, 181] width 372 height 27
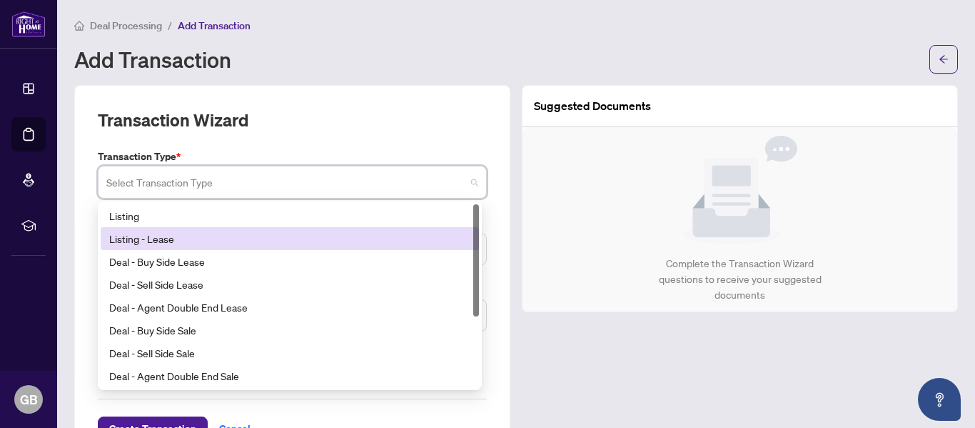
click at [192, 236] on div "Listing - Lease" at bounding box center [289, 239] width 361 height 16
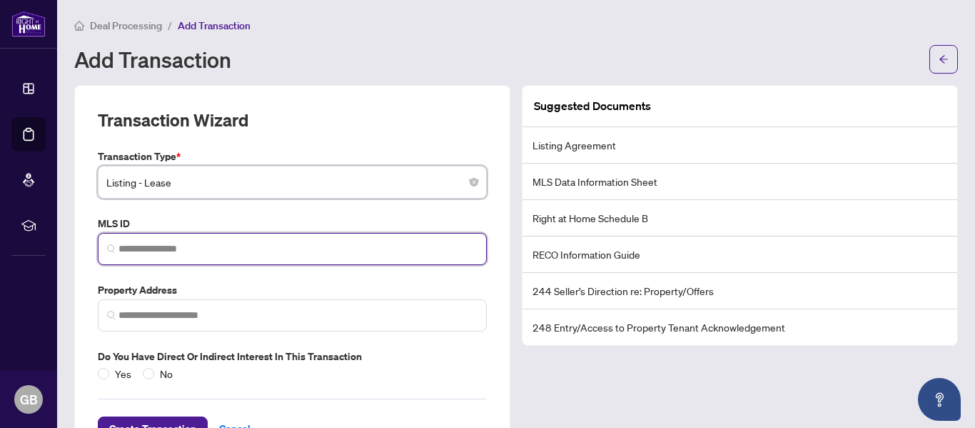
click at [165, 245] on input "search" at bounding box center [297, 248] width 359 height 15
drag, startPoint x: 178, startPoint y: 233, endPoint x: 129, endPoint y: 246, distance: 50.0
click at [129, 246] on input "search" at bounding box center [297, 248] width 359 height 15
paste input "*********"
click at [123, 246] on input "*********" at bounding box center [297, 248] width 359 height 15
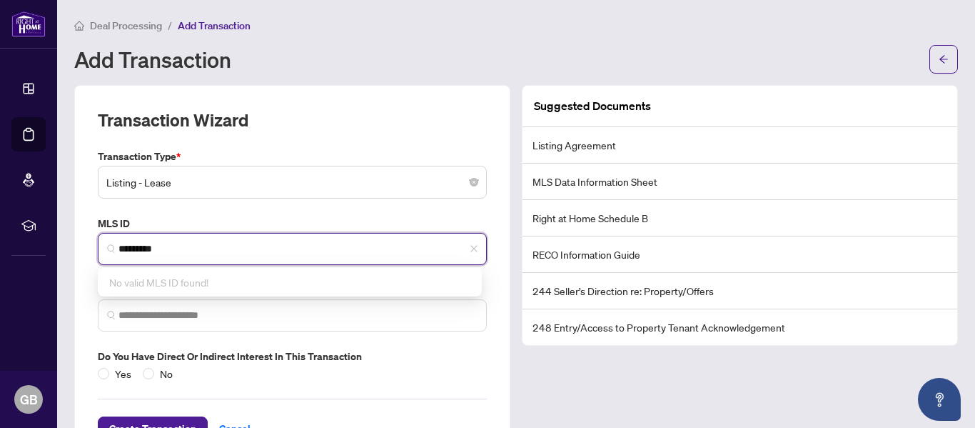
type input "*********"
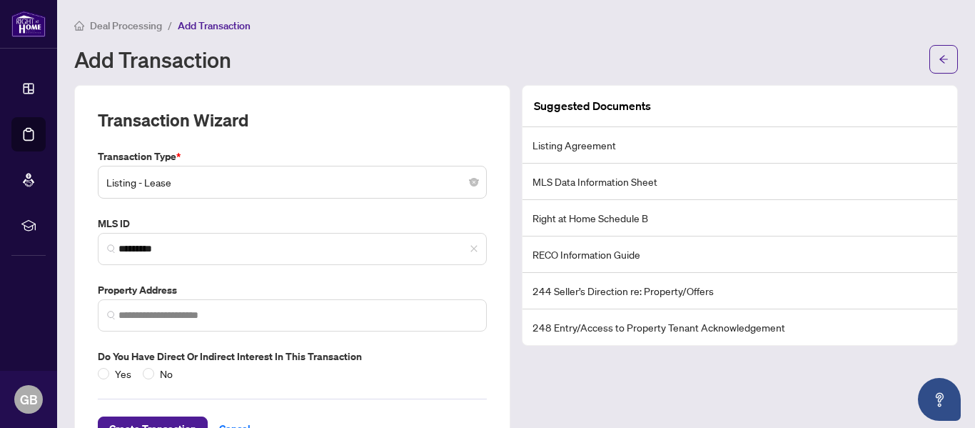
click at [81, 227] on div "Transaction Wizard Transaction Type * Listing - Lease 13 14 15 Listing Listing …" at bounding box center [292, 274] width 436 height 379
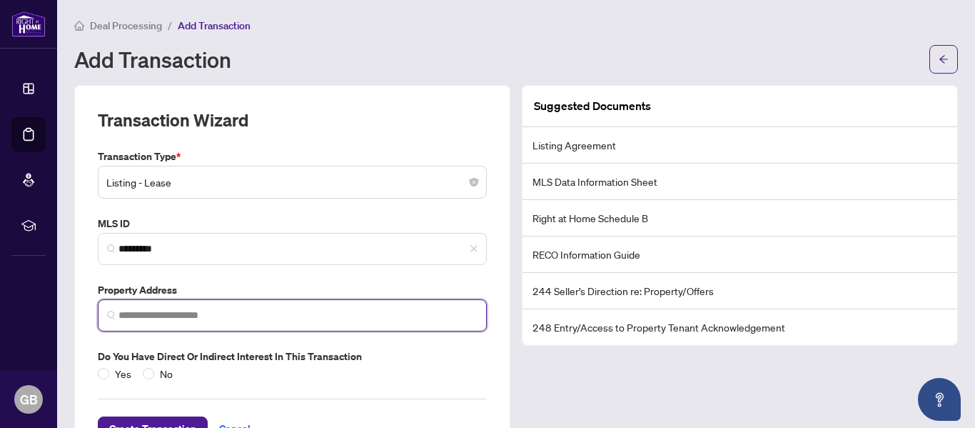
click at [169, 318] on input "search" at bounding box center [297, 315] width 359 height 15
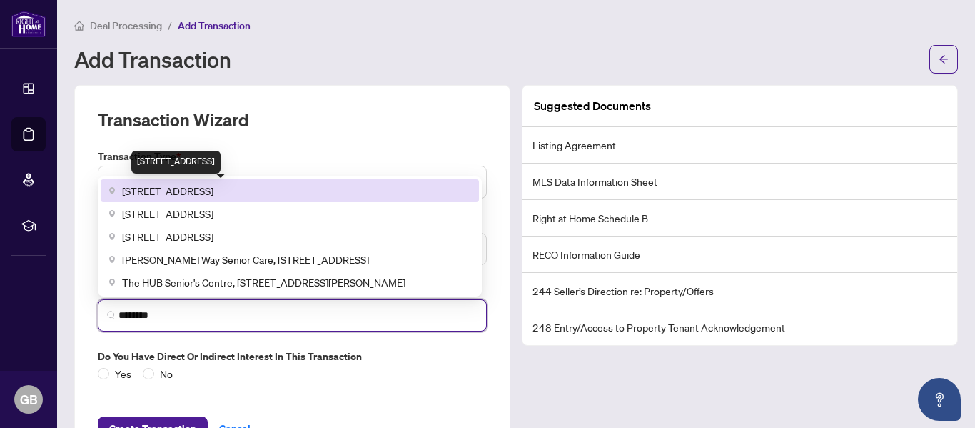
click at [213, 186] on span "[STREET_ADDRESS]" at bounding box center [167, 191] width 91 height 16
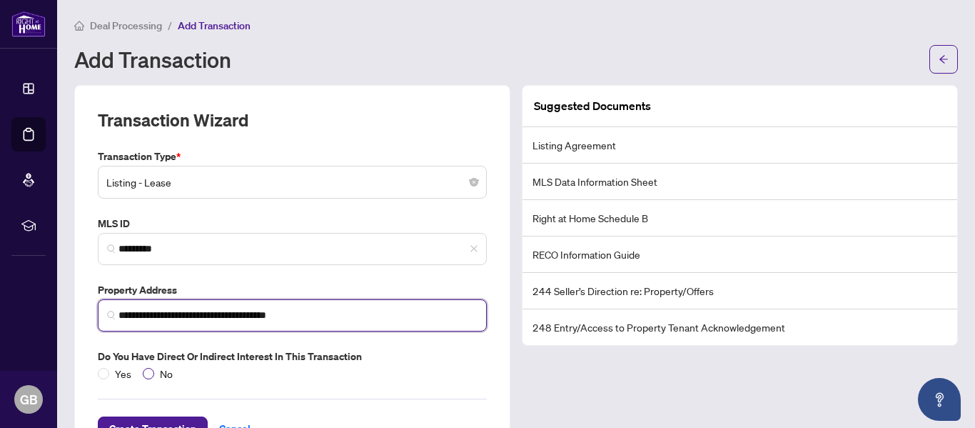
type input "**********"
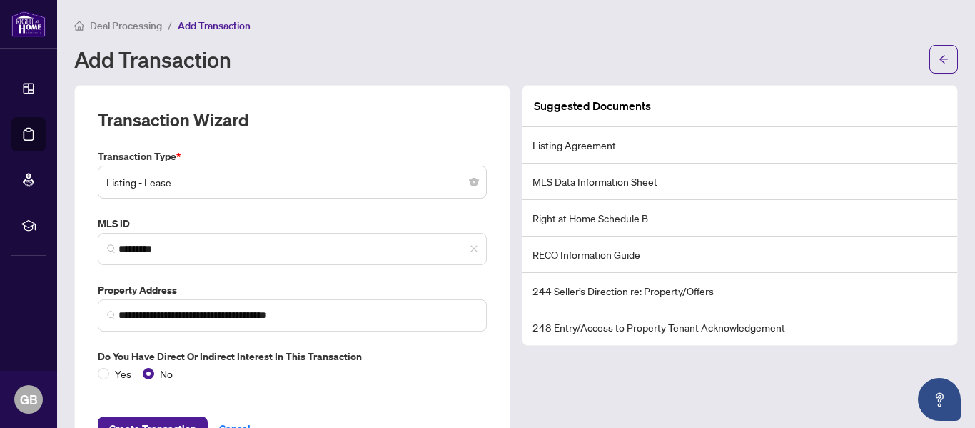
scroll to position [53, 0]
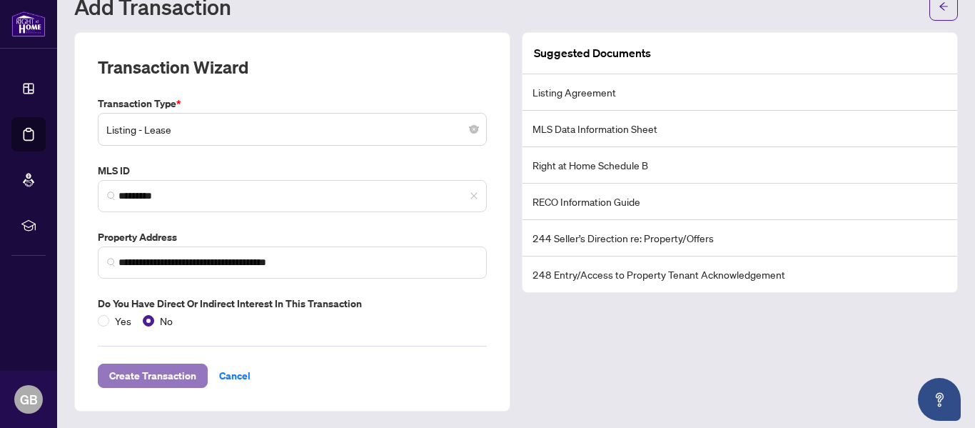
click at [148, 375] on span "Create Transaction" at bounding box center [152, 375] width 87 height 23
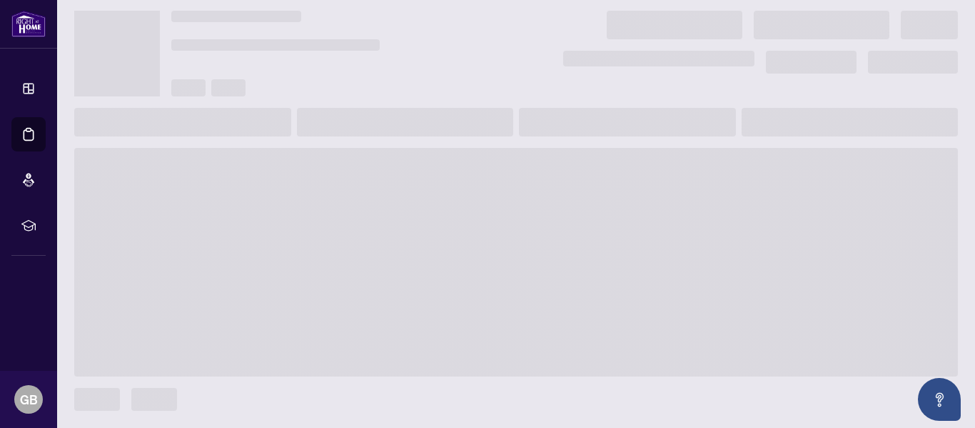
scroll to position [34, 0]
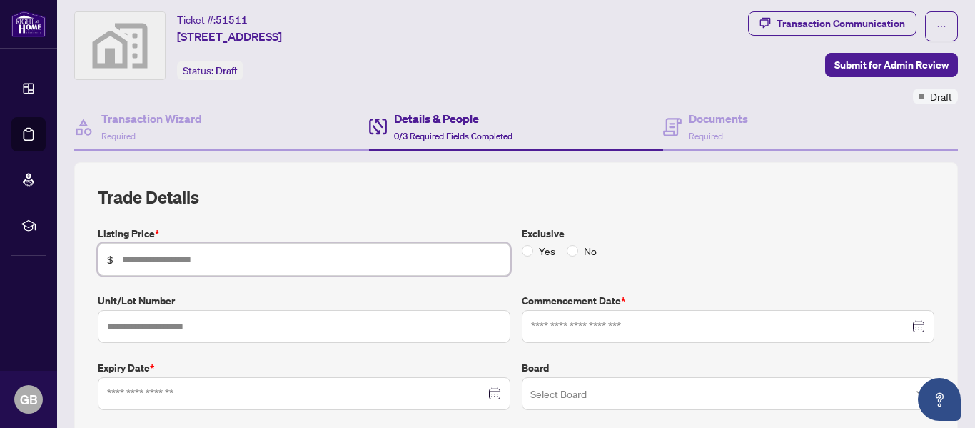
click at [199, 260] on input "text" at bounding box center [311, 259] width 379 height 16
type input "*****"
click at [223, 321] on input "text" at bounding box center [304, 326] width 413 height 33
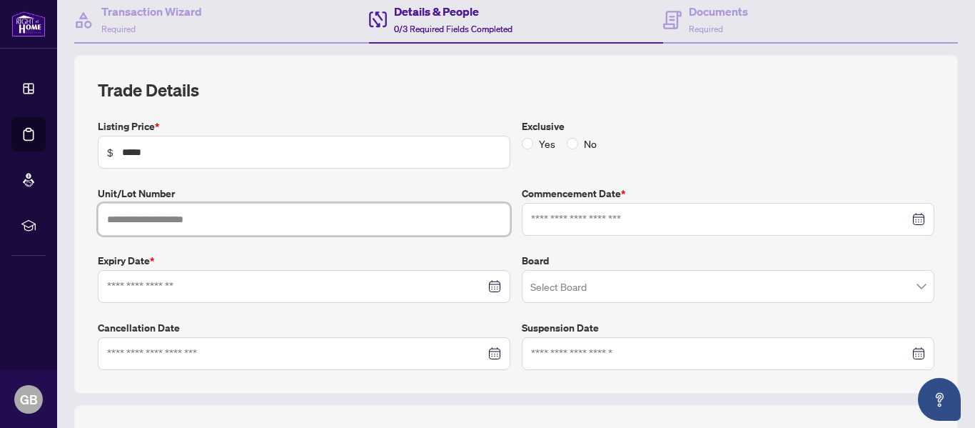
scroll to position [148, 0]
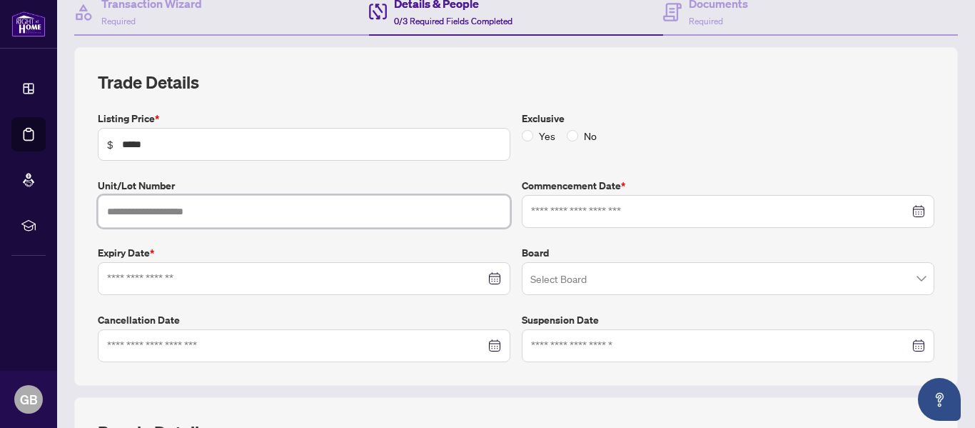
click at [909, 212] on div at bounding box center [728, 211] width 394 height 16
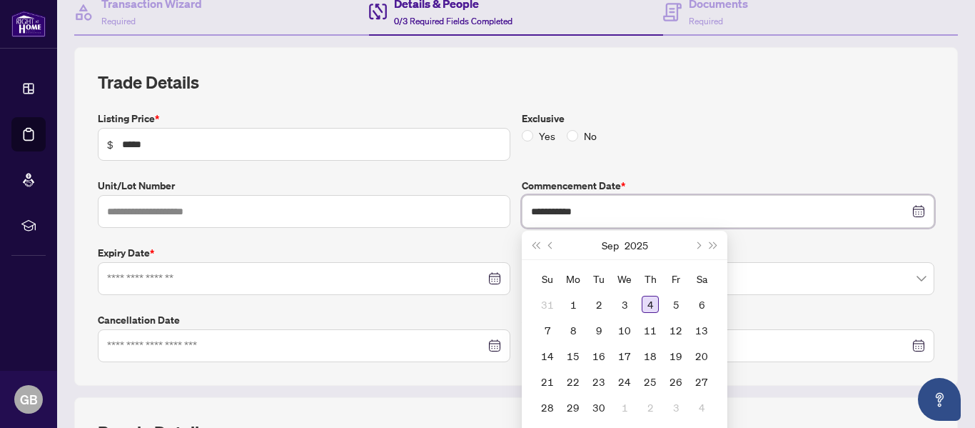
type input "**********"
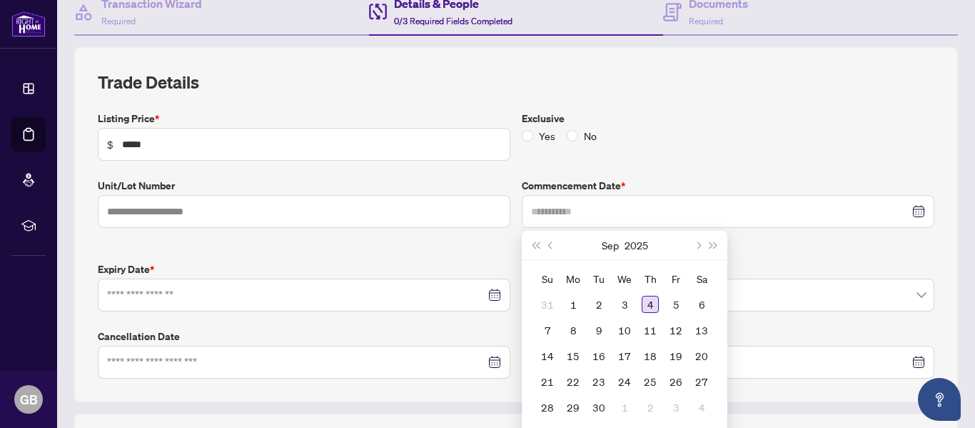
click at [642, 301] on div "4" at bounding box center [650, 304] width 17 height 17
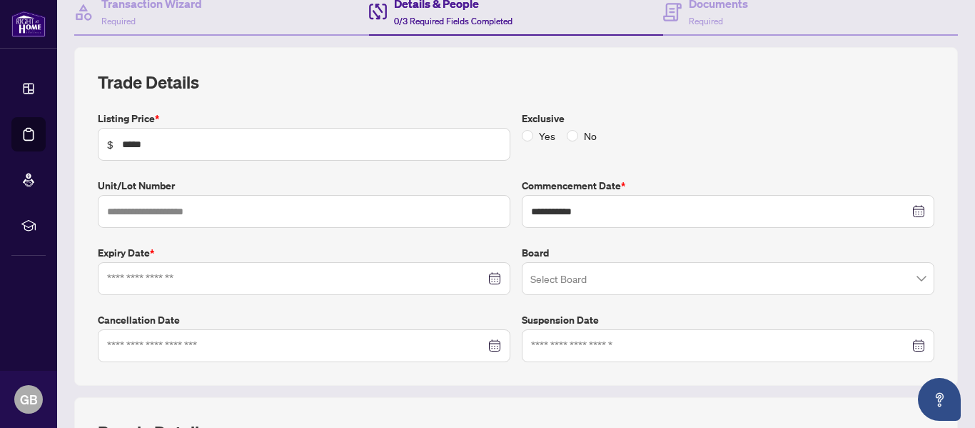
click at [486, 278] on div at bounding box center [304, 279] width 394 height 16
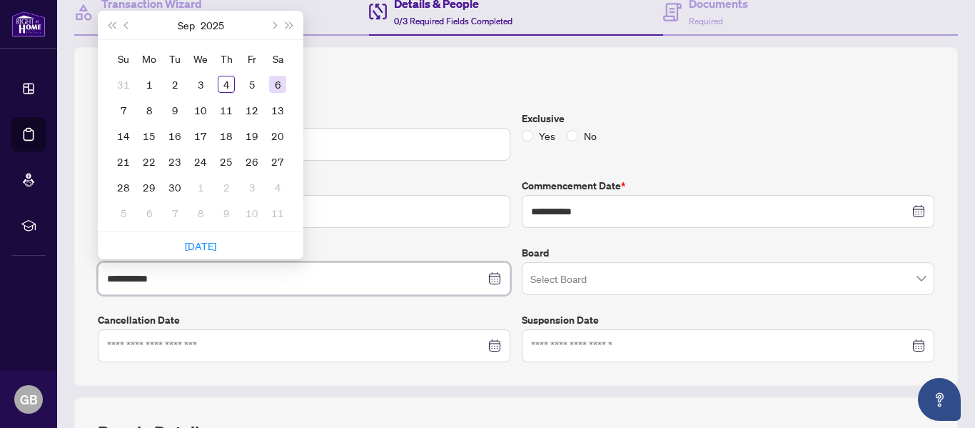
type input "**********"
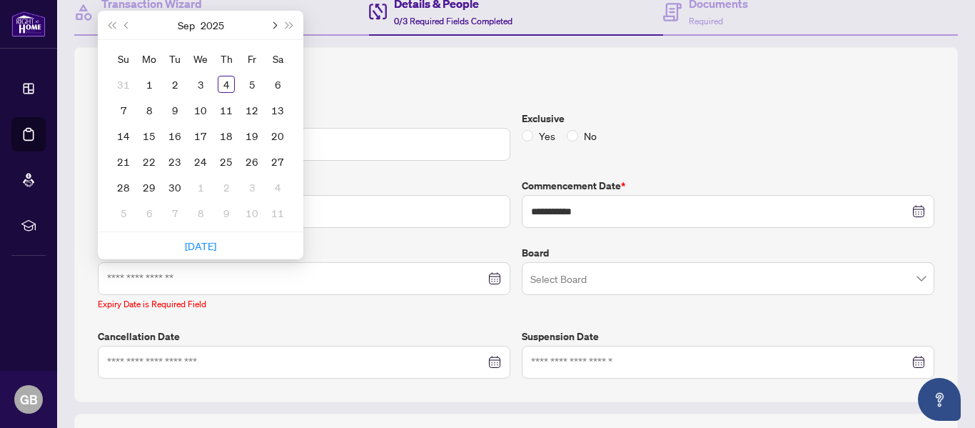
click at [277, 20] on button "Next month (PageDown)" at bounding box center [274, 25] width 16 height 29
click at [277, 21] on button "Next month (PageDown)" at bounding box center [274, 25] width 16 height 29
type input "**********"
click at [231, 76] on div "4" at bounding box center [226, 84] width 17 height 17
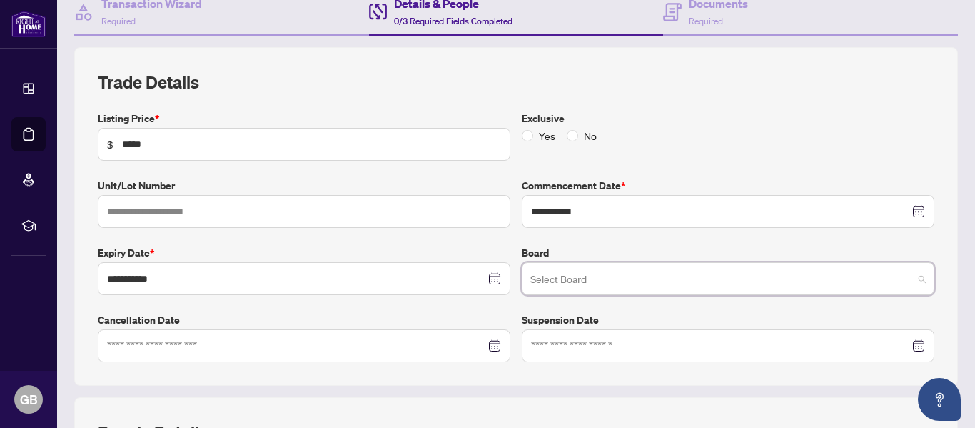
click at [900, 278] on input "search" at bounding box center [721, 280] width 383 height 31
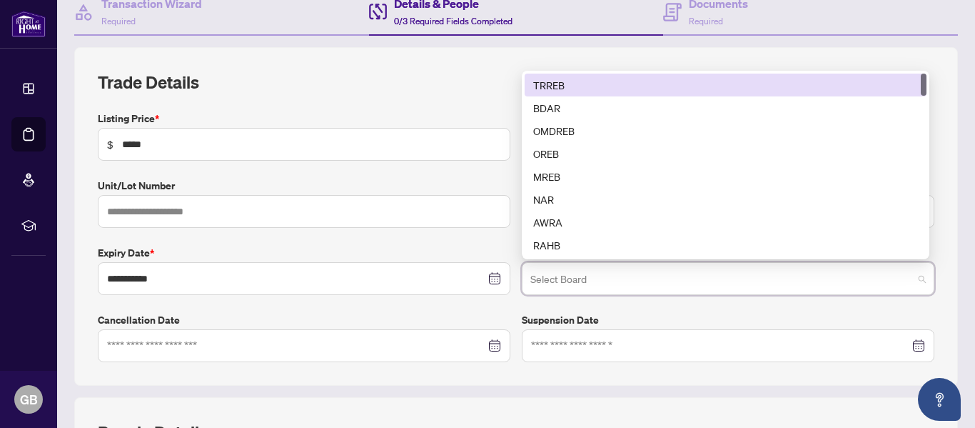
click at [592, 86] on div "TRREB" at bounding box center [725, 85] width 385 height 16
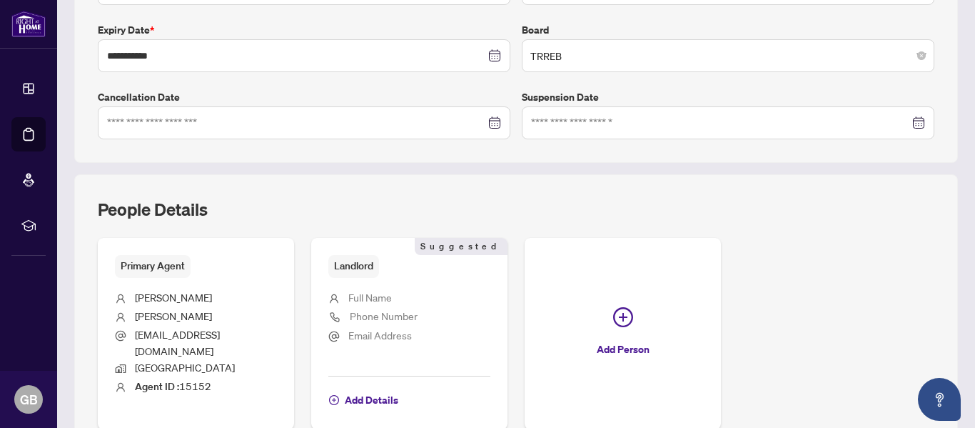
scroll to position [434, 0]
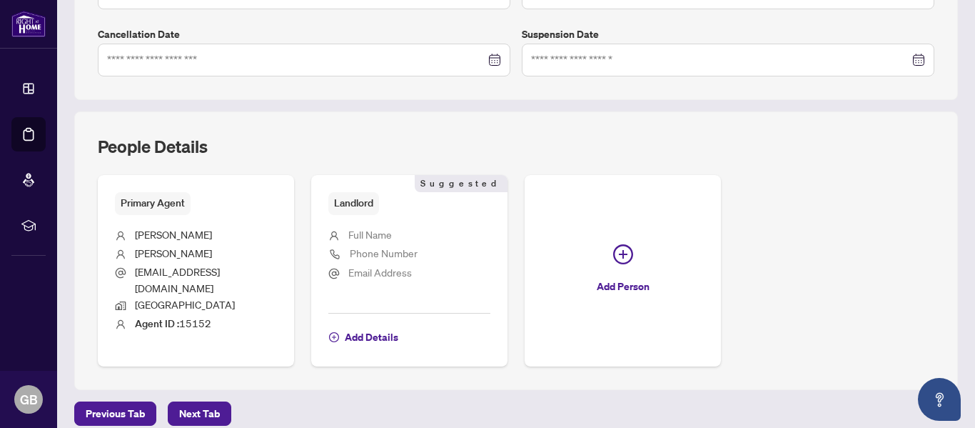
click at [385, 237] on span "Full Name" at bounding box center [370, 234] width 44 height 13
click at [359, 325] on span "Add Details" at bounding box center [372, 336] width 54 height 23
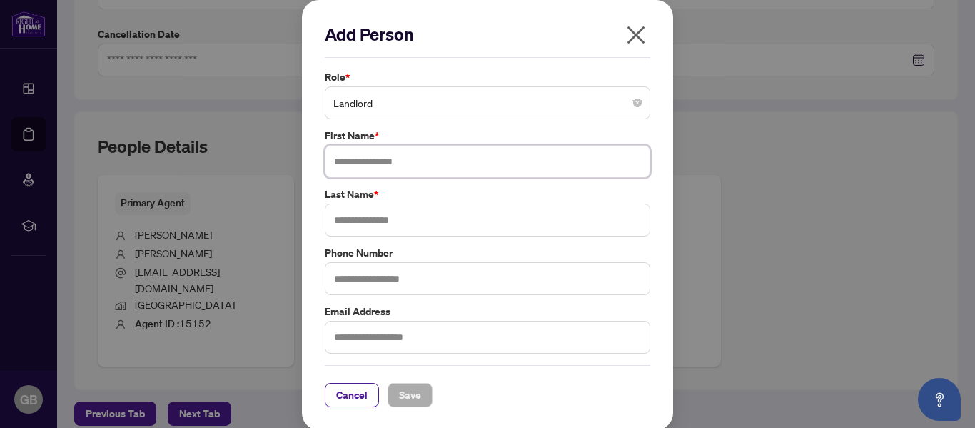
click at [392, 159] on input "text" at bounding box center [487, 161] width 325 height 33
type input "****"
click at [353, 223] on input "text" at bounding box center [487, 219] width 325 height 33
type input "********"
click at [363, 338] on input "text" at bounding box center [487, 336] width 325 height 33
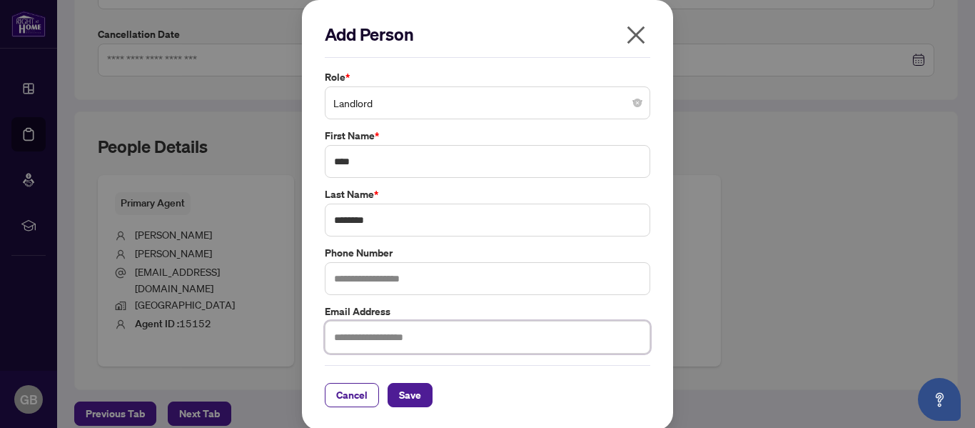
click at [364, 338] on input "text" at bounding box center [487, 336] width 325 height 33
type input "**********"
click at [370, 271] on input "text" at bounding box center [487, 278] width 325 height 33
type input "**********"
click at [401, 395] on span "Save" at bounding box center [410, 394] width 22 height 23
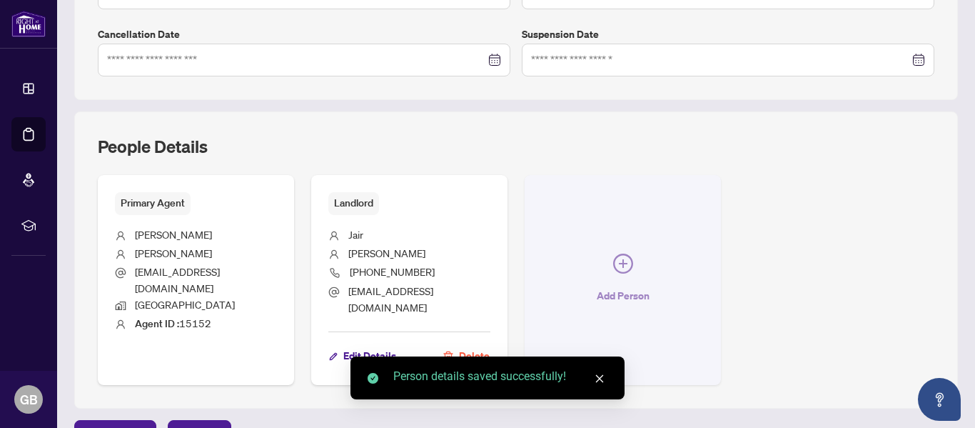
click at [622, 284] on span "Add Person" at bounding box center [623, 295] width 53 height 23
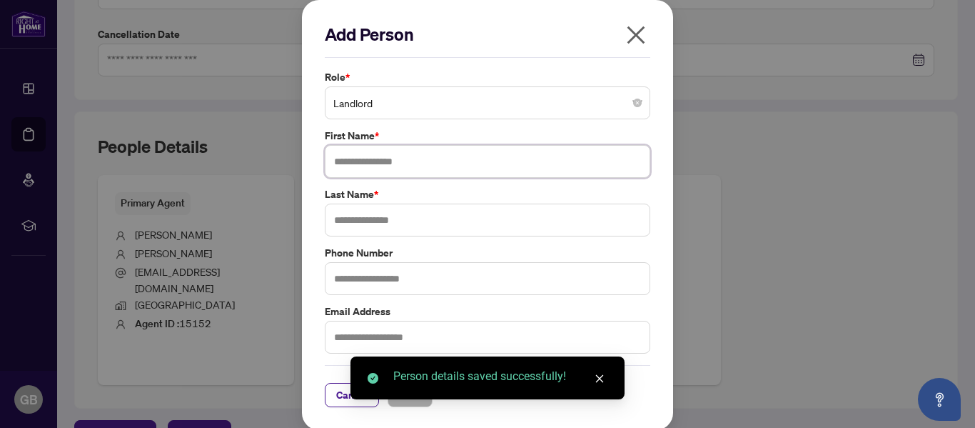
click at [425, 159] on input "text" at bounding box center [487, 161] width 325 height 33
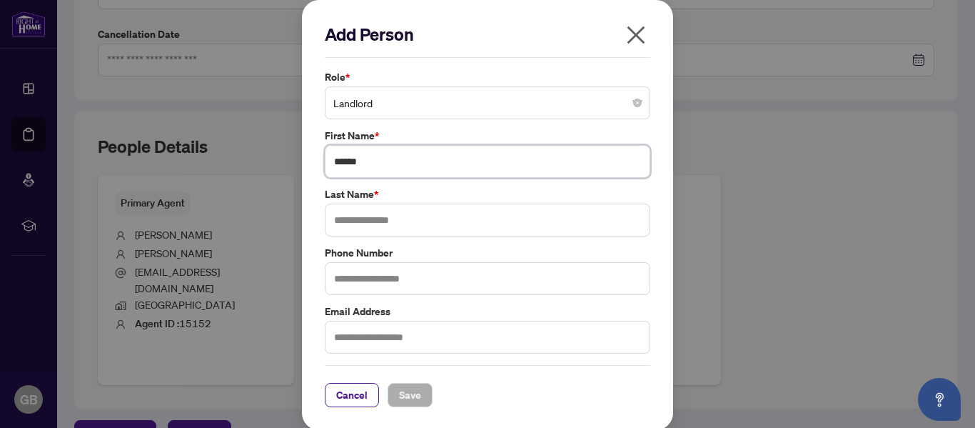
type input "******"
click at [380, 218] on input "text" at bounding box center [487, 219] width 325 height 33
type input "*********"
click at [353, 277] on input "text" at bounding box center [487, 278] width 325 height 33
click at [340, 335] on input "text" at bounding box center [487, 336] width 325 height 33
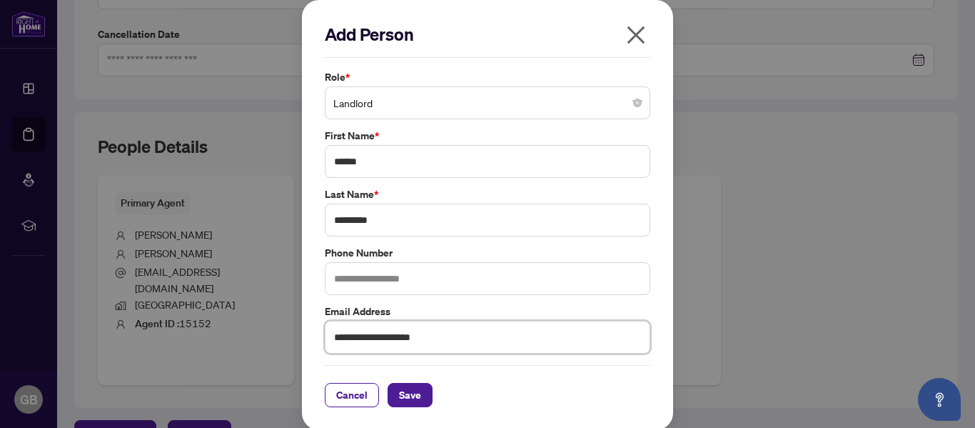
type input "**********"
click at [390, 283] on input "text" at bounding box center [487, 278] width 325 height 33
type input "**********"
click at [399, 397] on span "Save" at bounding box center [410, 394] width 22 height 23
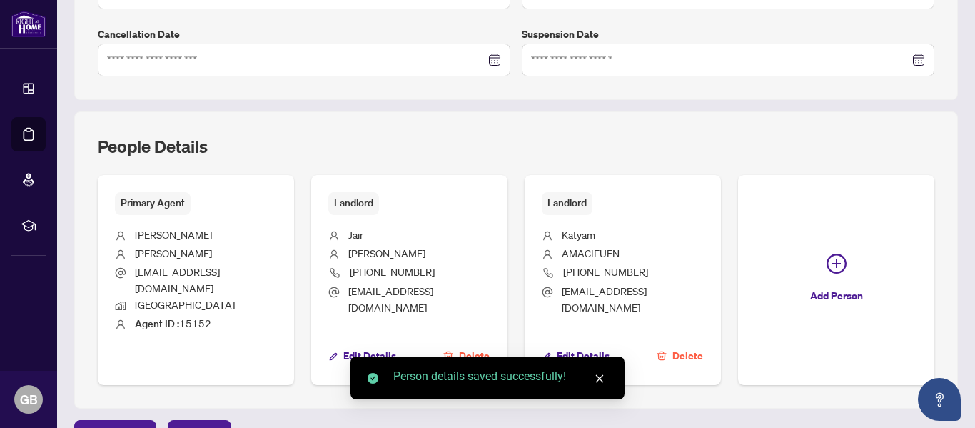
scroll to position [453, 0]
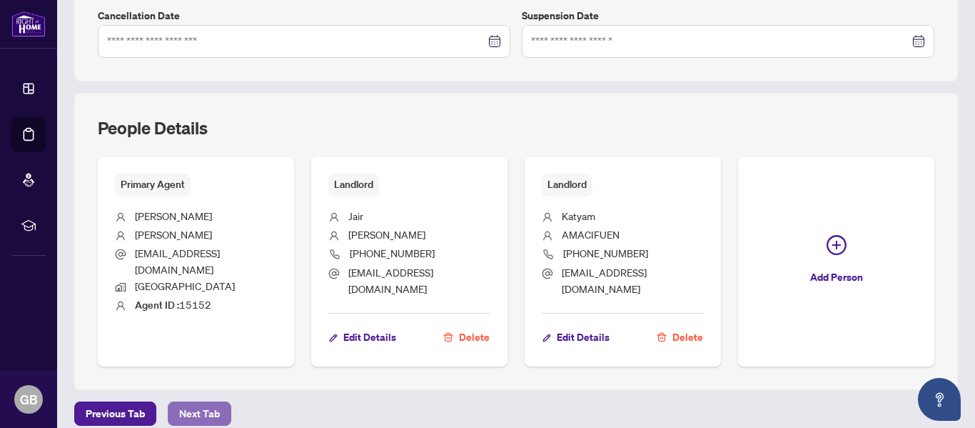
click at [206, 402] on span "Next Tab" at bounding box center [199, 413] width 41 height 23
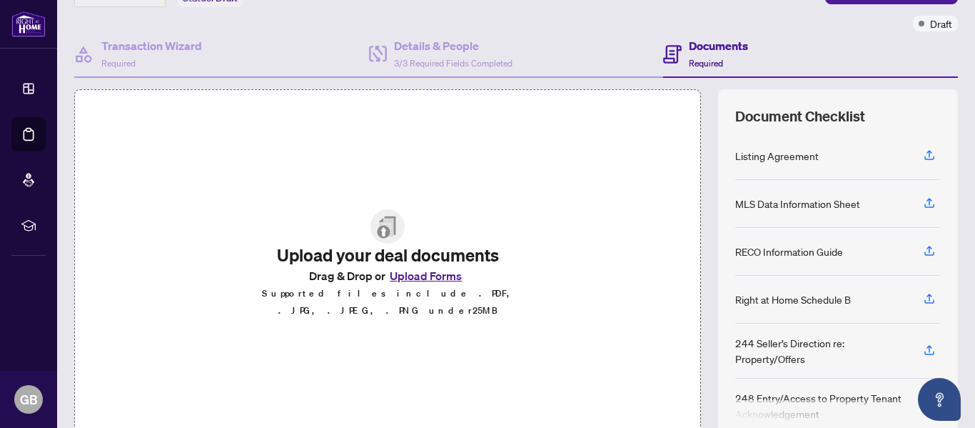
scroll to position [108, 0]
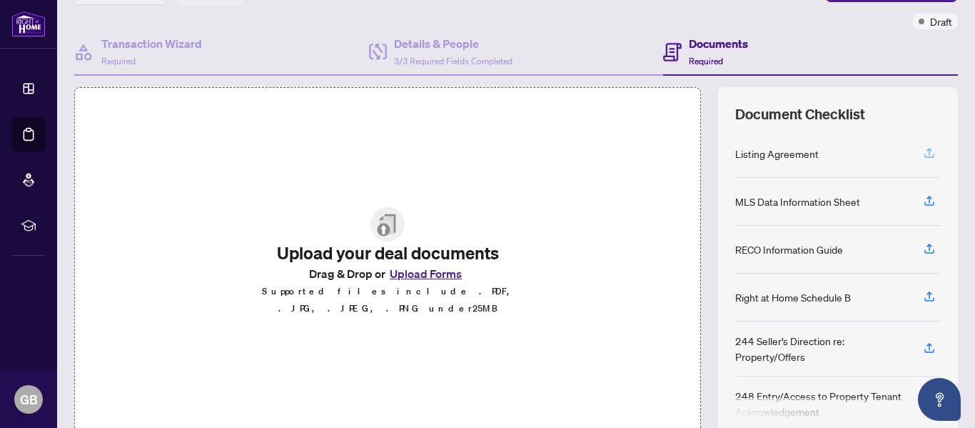
click at [926, 155] on icon "button" at bounding box center [929, 151] width 6 height 7
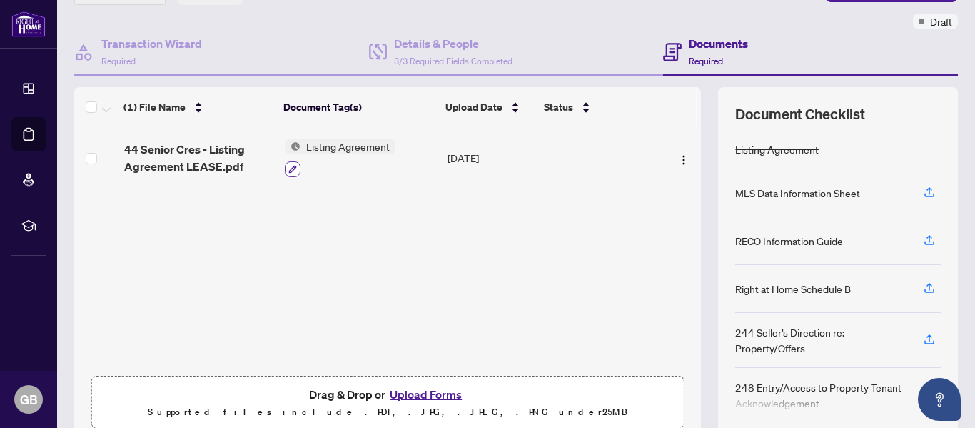
click at [288, 165] on icon "button" at bounding box center [292, 169] width 9 height 9
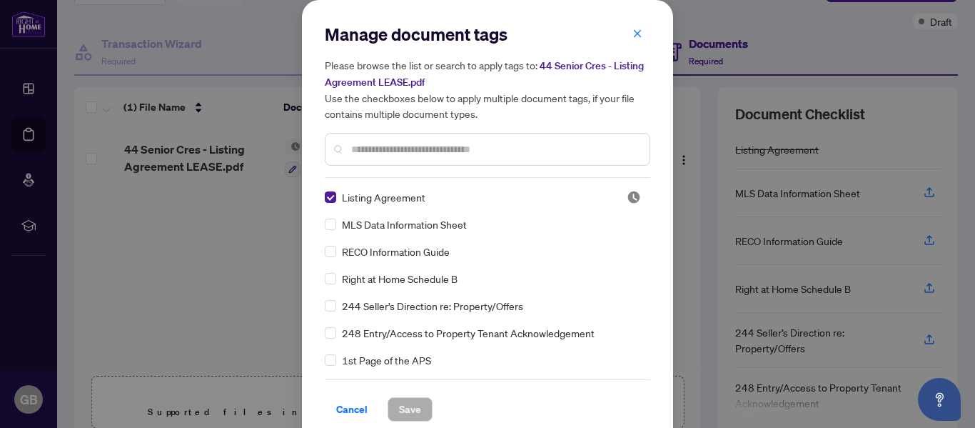
click at [633, 39] on icon "close" at bounding box center [637, 34] width 10 height 10
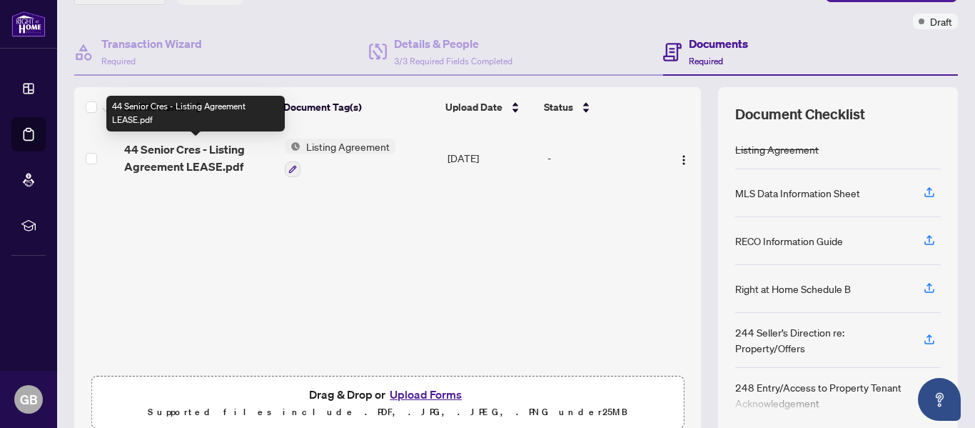
click at [227, 153] on span "44 Senior Cres - Listing Agreement LEASE.pdf" at bounding box center [199, 158] width 150 height 34
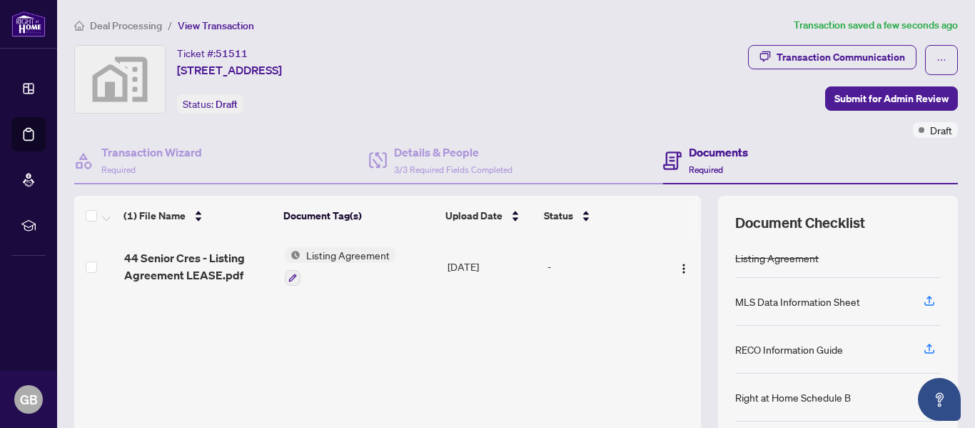
click at [906, 296] on div "MLS Data Information Sheet" at bounding box center [838, 302] width 206 height 48
click at [923, 298] on icon "button" at bounding box center [929, 300] width 13 height 13
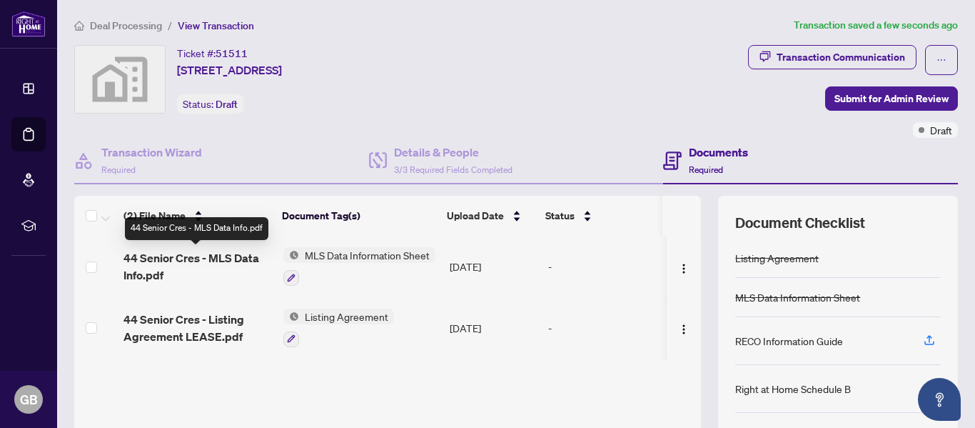
click at [180, 253] on span "44 Senior Cres - MLS Data Info.pdf" at bounding box center [197, 266] width 148 height 34
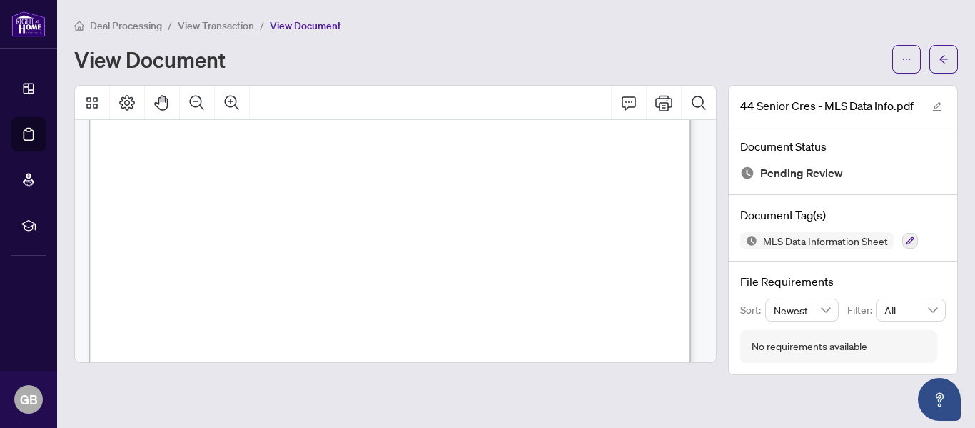
scroll to position [208, 0]
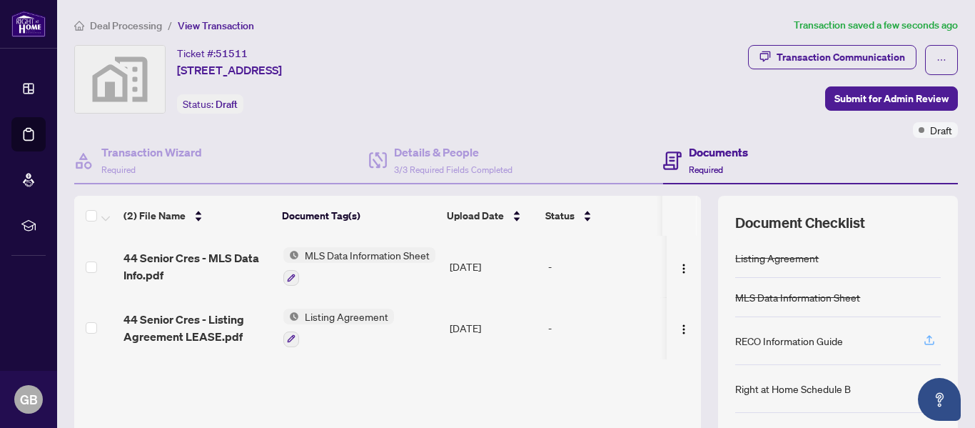
click at [926, 338] on icon "button" at bounding box center [929, 338] width 6 height 7
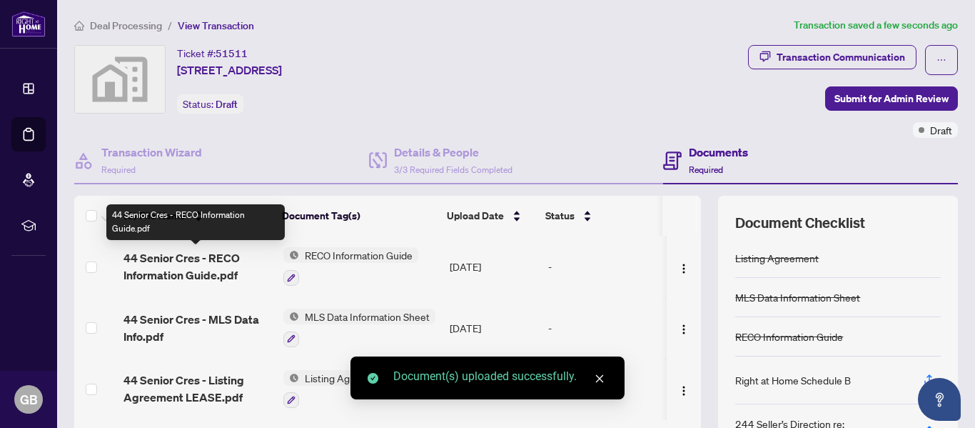
click at [218, 256] on span "44 Senior Cres - RECO Information Guide.pdf" at bounding box center [197, 266] width 148 height 34
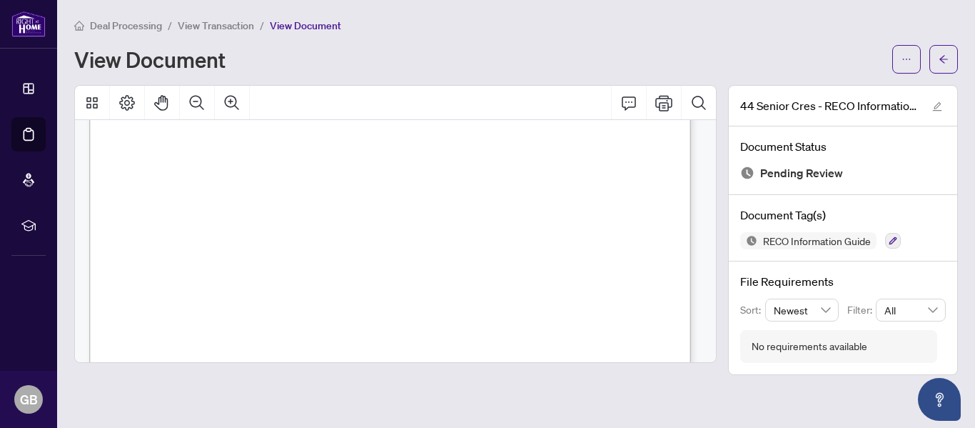
scroll to position [99, 0]
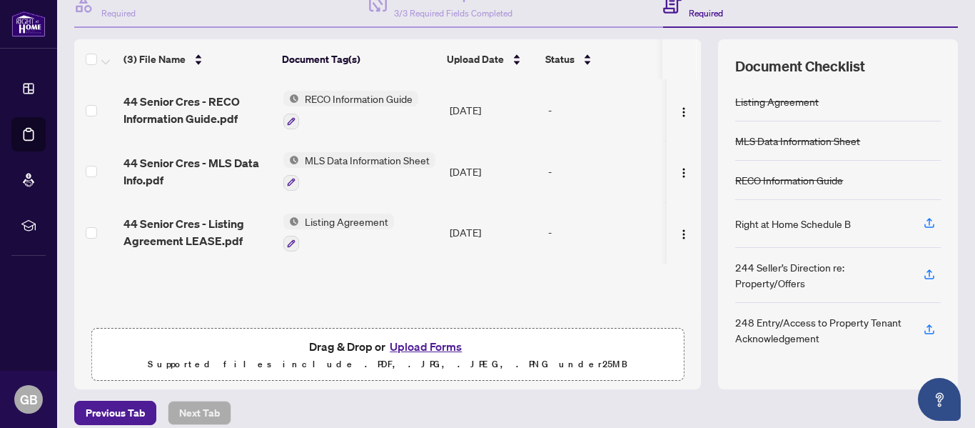
scroll to position [170, 0]
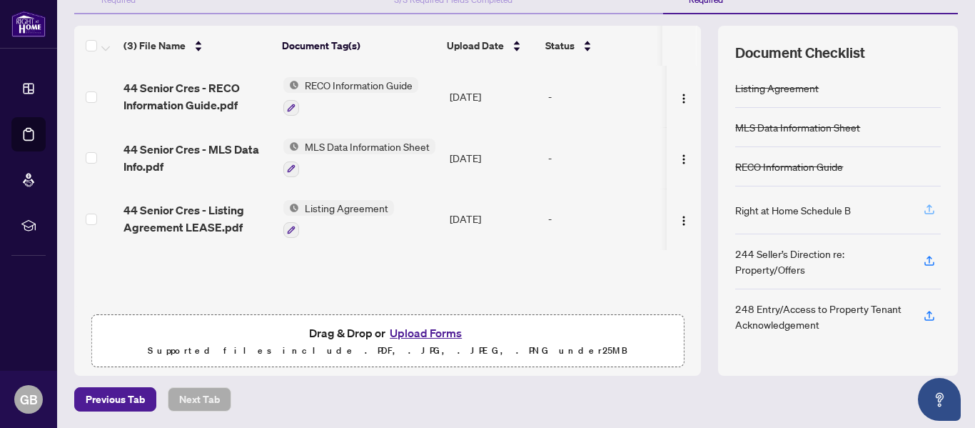
click at [923, 213] on icon "button" at bounding box center [929, 209] width 13 height 13
click at [923, 208] on icon "button" at bounding box center [929, 209] width 13 height 13
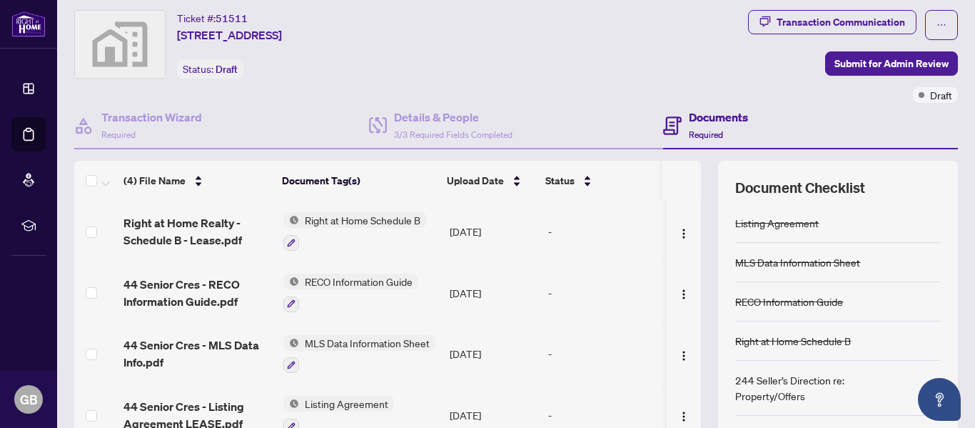
scroll to position [34, 0]
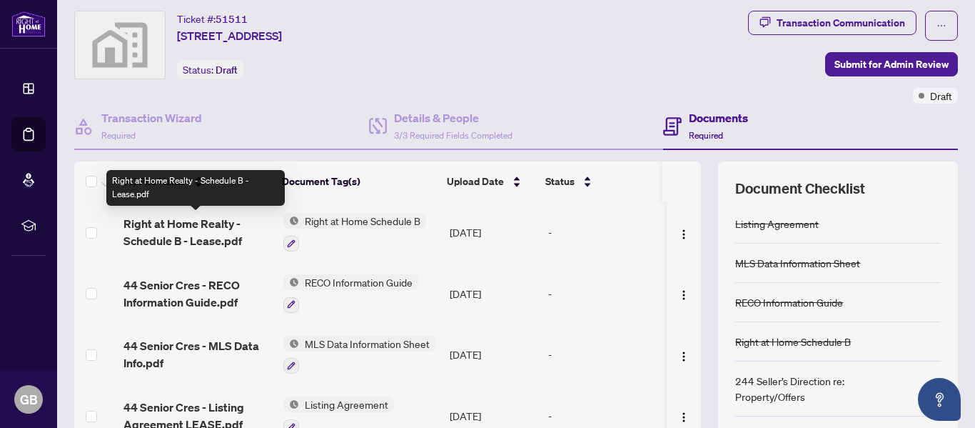
click at [163, 218] on span "Right at Home Realty - Schedule B - Lease.pdf" at bounding box center [197, 232] width 148 height 34
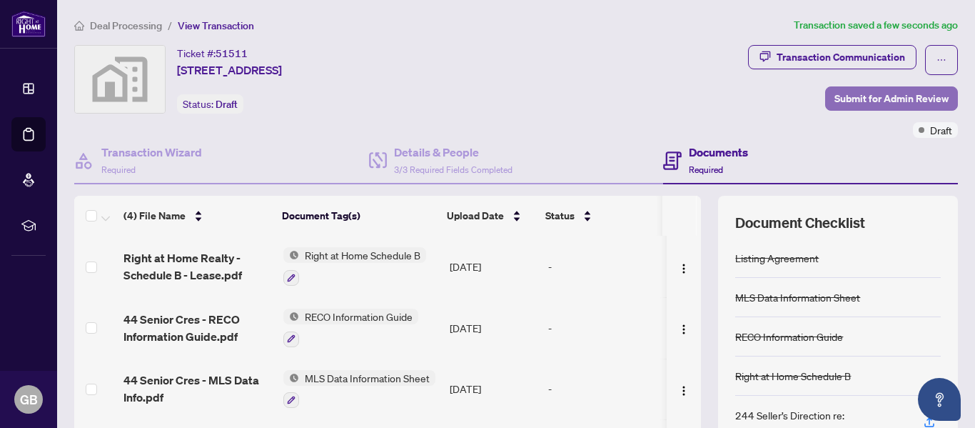
click at [862, 99] on span "Submit for Admin Review" at bounding box center [891, 98] width 114 height 23
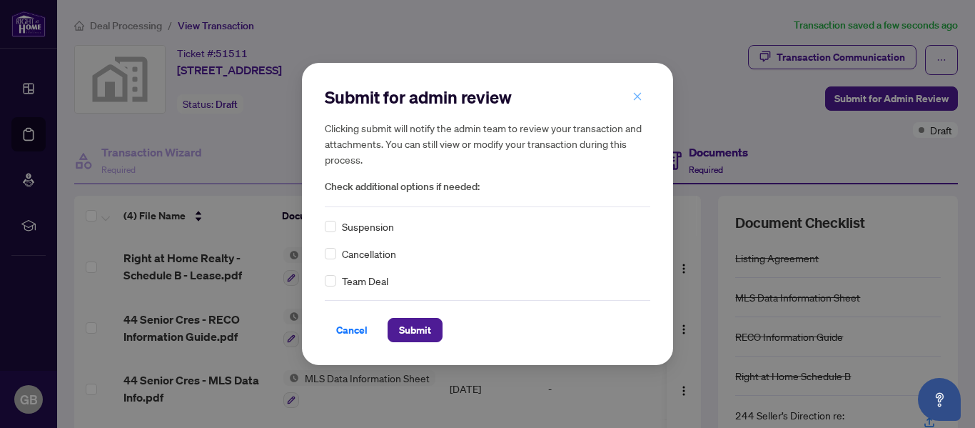
click at [633, 97] on icon "close" at bounding box center [637, 96] width 10 height 10
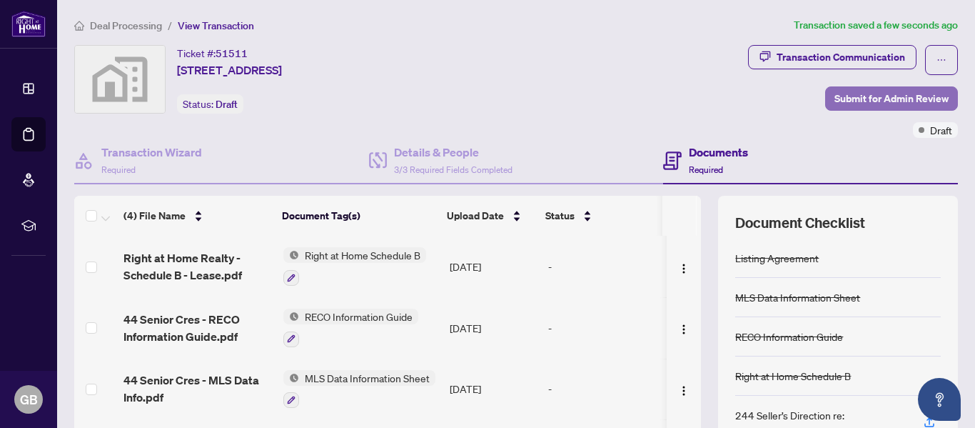
click at [838, 91] on span "Submit for Admin Review" at bounding box center [891, 98] width 114 height 23
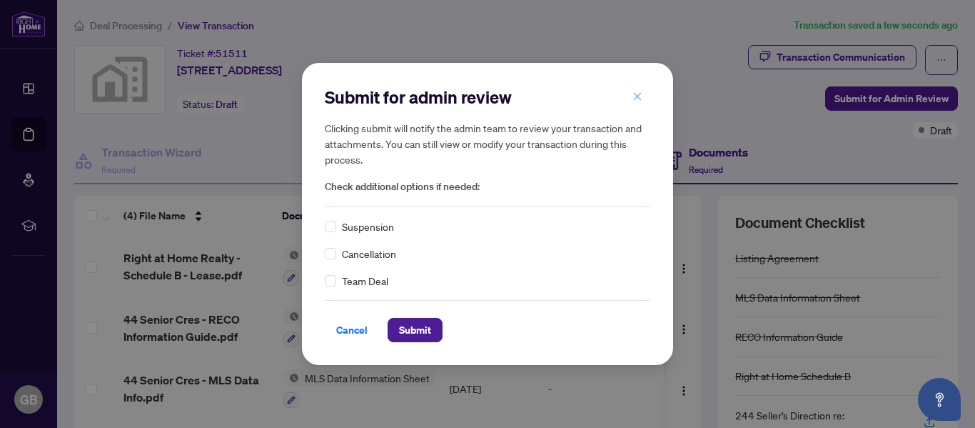
click at [635, 94] on icon "close" at bounding box center [638, 96] width 8 height 8
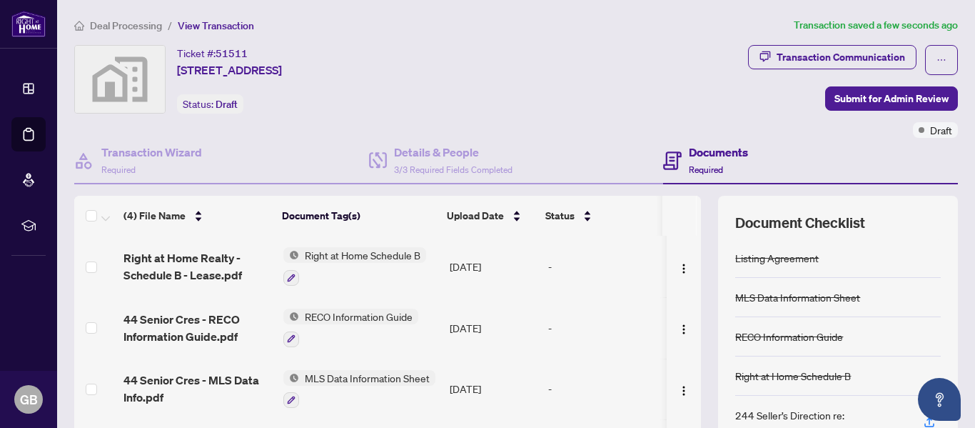
click at [705, 155] on h4 "Documents" at bounding box center [718, 151] width 59 height 17
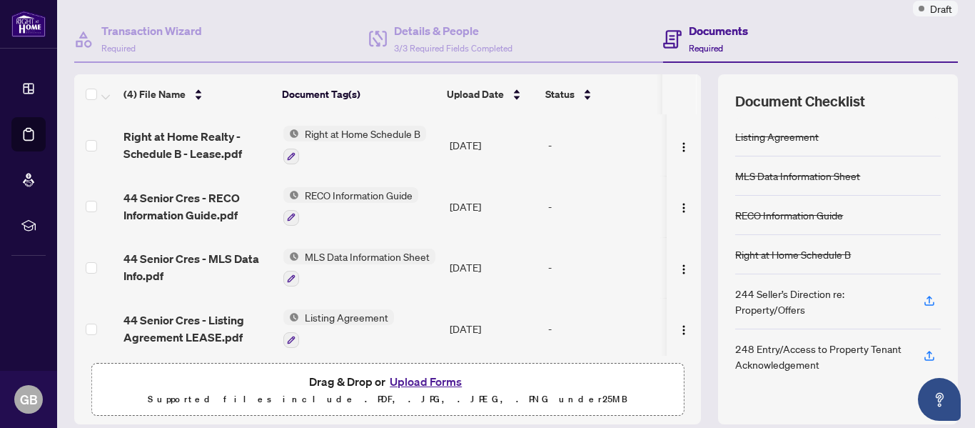
scroll to position [170, 0]
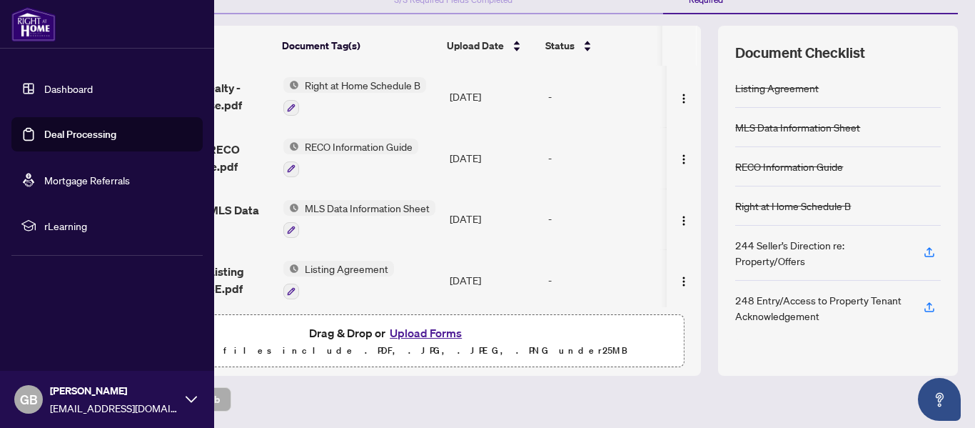
click at [52, 133] on link "Deal Processing" at bounding box center [80, 134] width 72 height 13
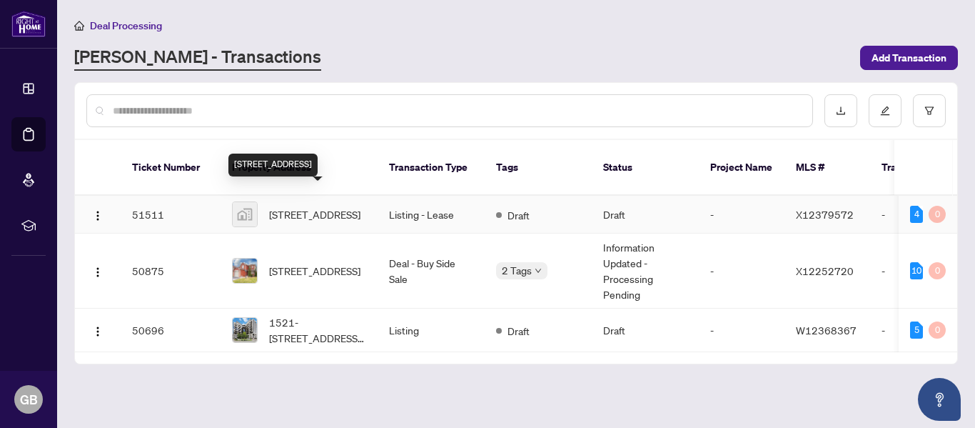
click at [311, 206] on span "[STREET_ADDRESS]" at bounding box center [314, 214] width 91 height 16
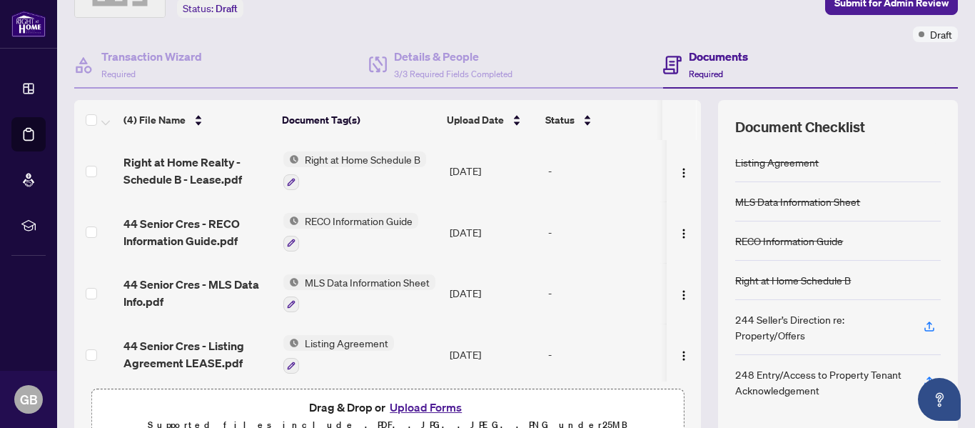
scroll to position [128, 0]
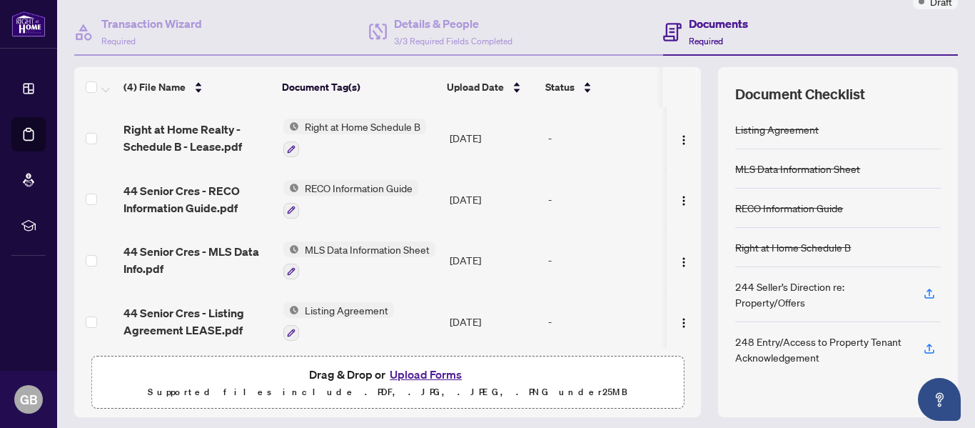
drag, startPoint x: 685, startPoint y: 140, endPoint x: 685, endPoint y: 111, distance: 29.3
click at [685, 111] on td at bounding box center [684, 137] width 35 height 61
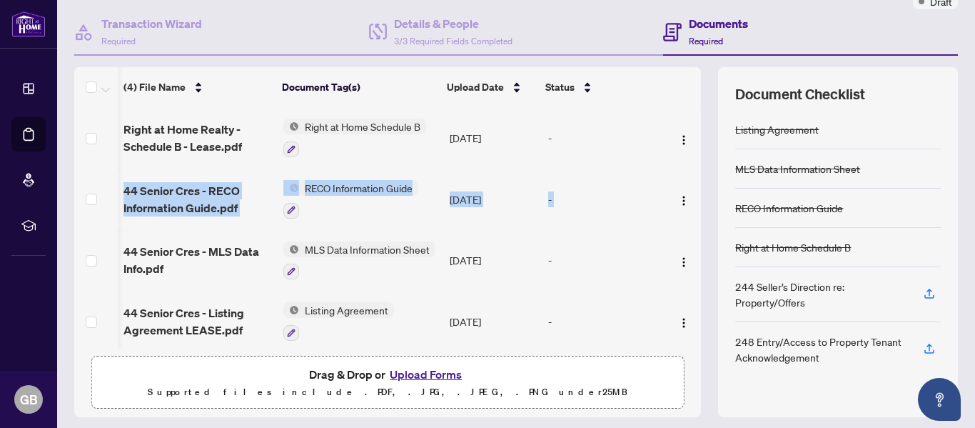
scroll to position [0, 3]
drag, startPoint x: 683, startPoint y: 146, endPoint x: 683, endPoint y: 189, distance: 43.5
click at [683, 189] on tbody "Right at Home Realty - Schedule B - Lease.pdf Right at Home Schedule B [DATE] -…" at bounding box center [387, 229] width 627 height 245
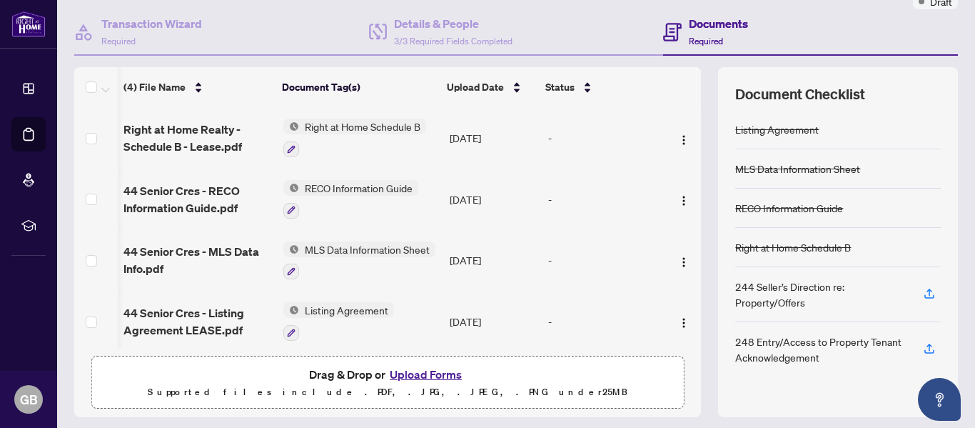
click at [707, 79] on div "(4) File Name Document Tag(s) Upload Date Status Right at Home Realty - Schedul…" at bounding box center [516, 242] width 884 height 350
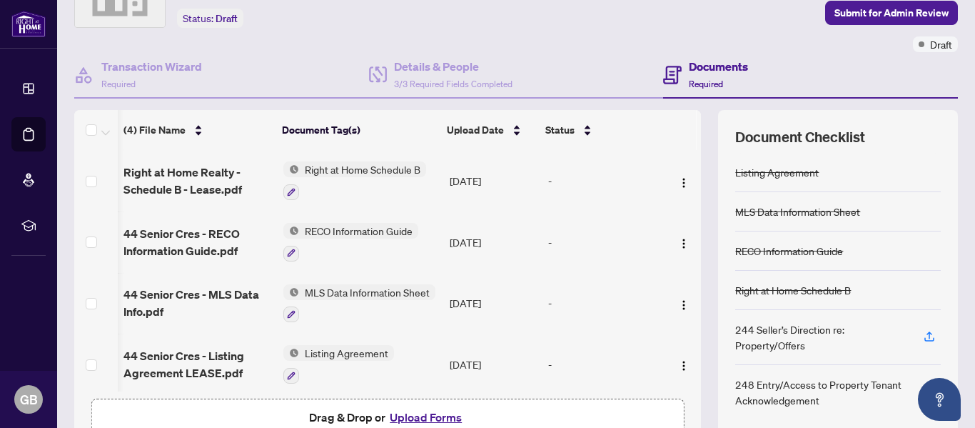
scroll to position [170, 0]
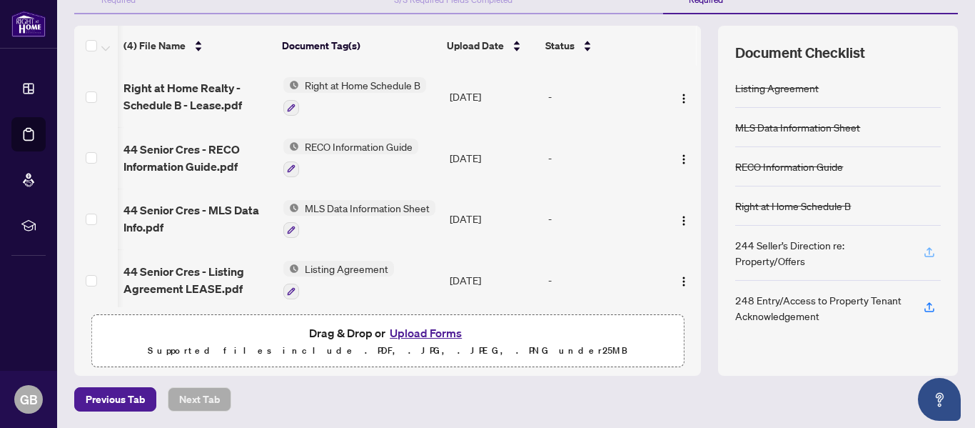
click at [923, 254] on icon "button" at bounding box center [929, 252] width 13 height 13
click at [923, 249] on icon "button" at bounding box center [929, 252] width 13 height 13
drag, startPoint x: 926, startPoint y: 246, endPoint x: 892, endPoint y: 253, distance: 34.3
click at [892, 253] on div "244 Seller’s Direction re: Property/Offers" at bounding box center [838, 253] width 206 height 55
click at [923, 301] on icon "button" at bounding box center [929, 306] width 13 height 13
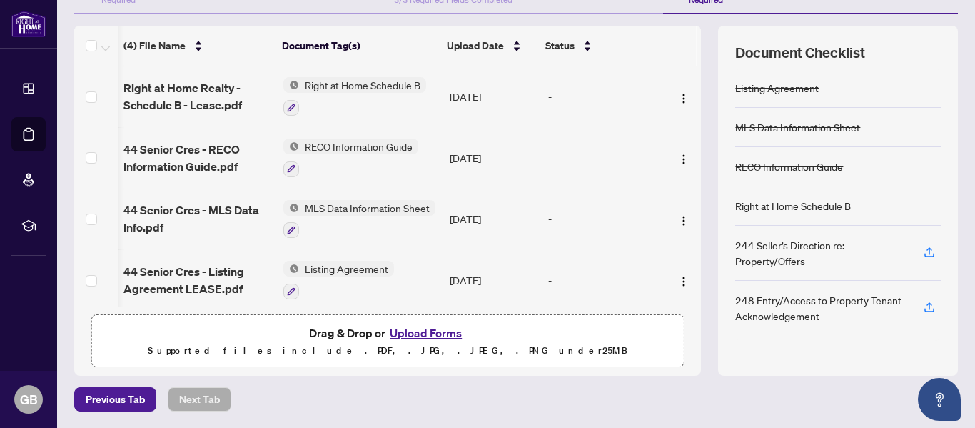
drag, startPoint x: 909, startPoint y: 300, endPoint x: 847, endPoint y: 315, distance: 63.7
click at [847, 315] on div "248 Entry/Access to Property Tenant Acknowledgement" at bounding box center [838, 308] width 206 height 54
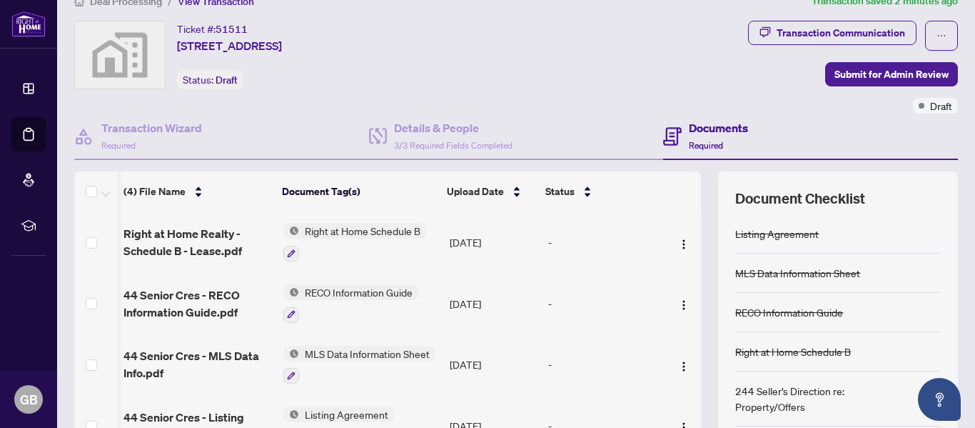
scroll to position [0, 0]
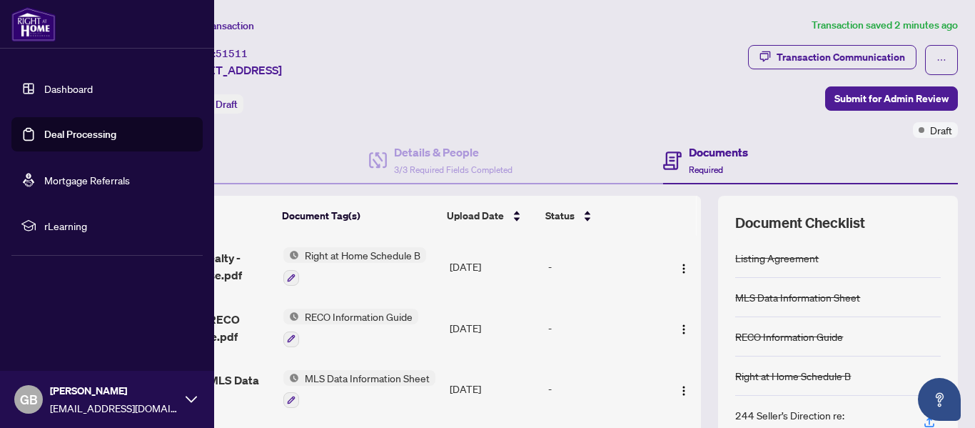
click at [51, 136] on link "Deal Processing" at bounding box center [80, 134] width 72 height 13
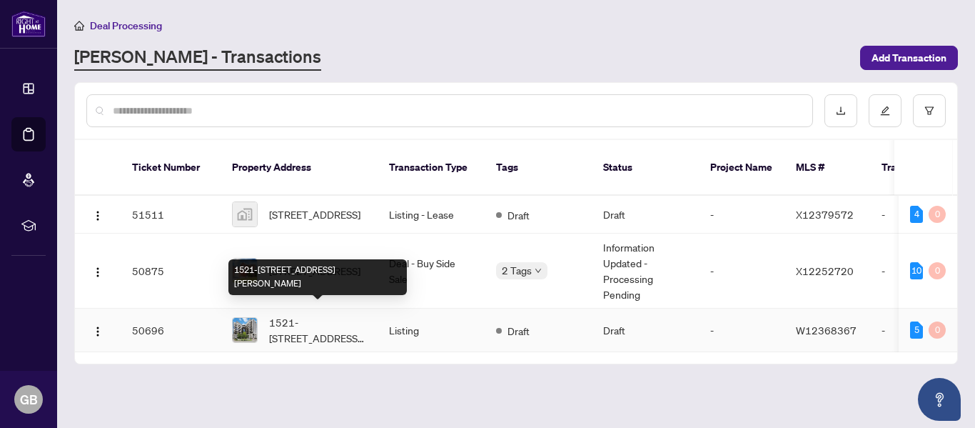
click at [288, 325] on span "1521-[STREET_ADDRESS][PERSON_NAME]" at bounding box center [317, 329] width 97 height 31
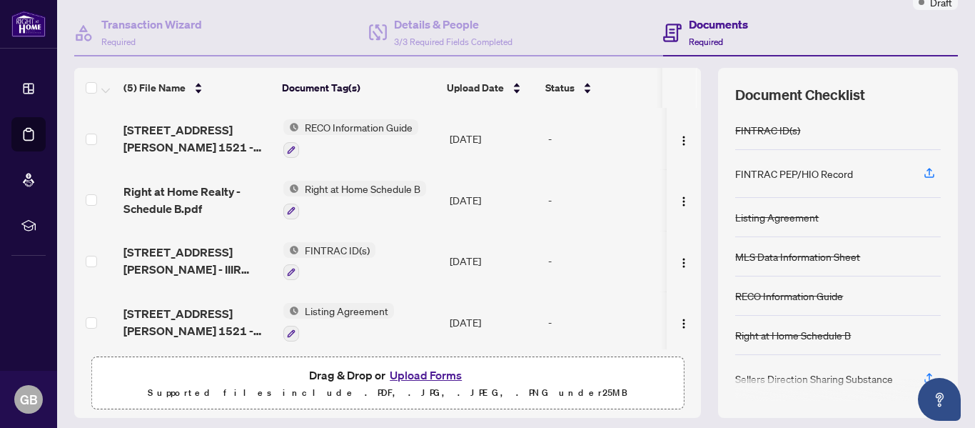
scroll to position [170, 0]
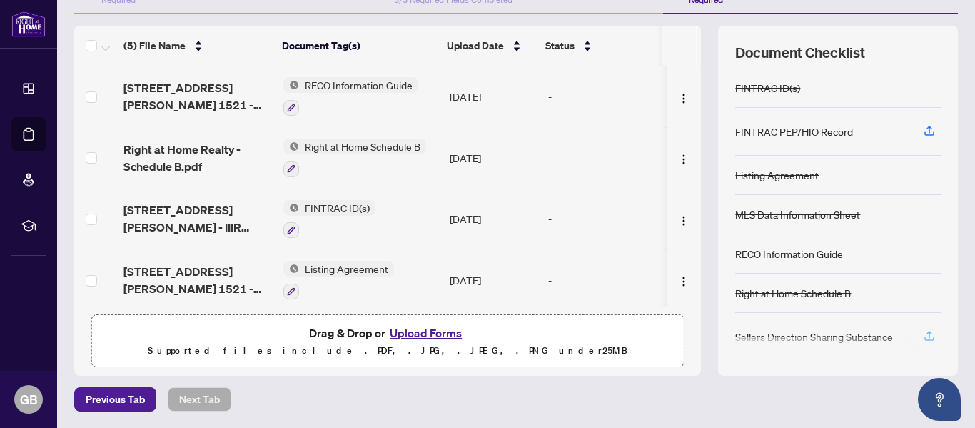
click at [923, 328] on span "button" at bounding box center [929, 336] width 13 height 23
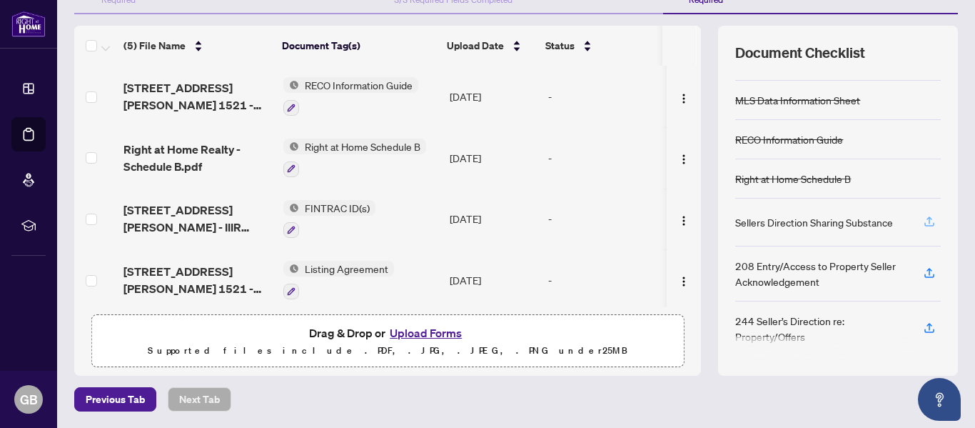
scroll to position [117, 0]
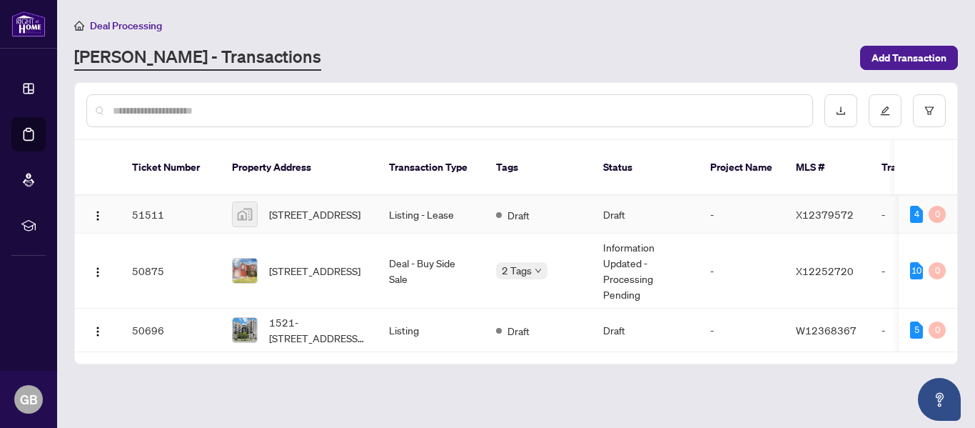
click at [244, 203] on img at bounding box center [245, 214] width 24 height 24
